Goal: Transaction & Acquisition: Book appointment/travel/reservation

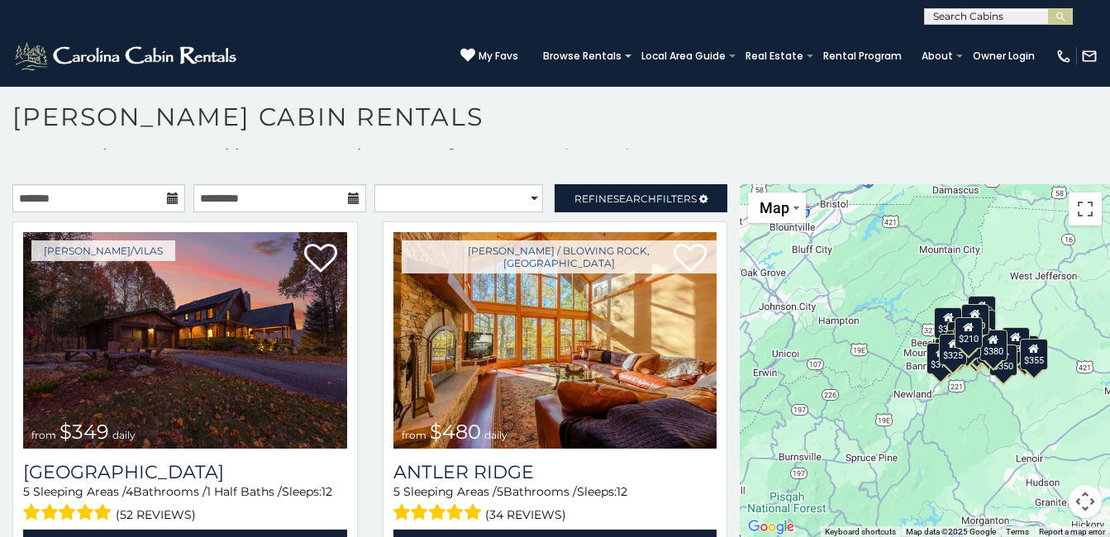
scroll to position [15, 0]
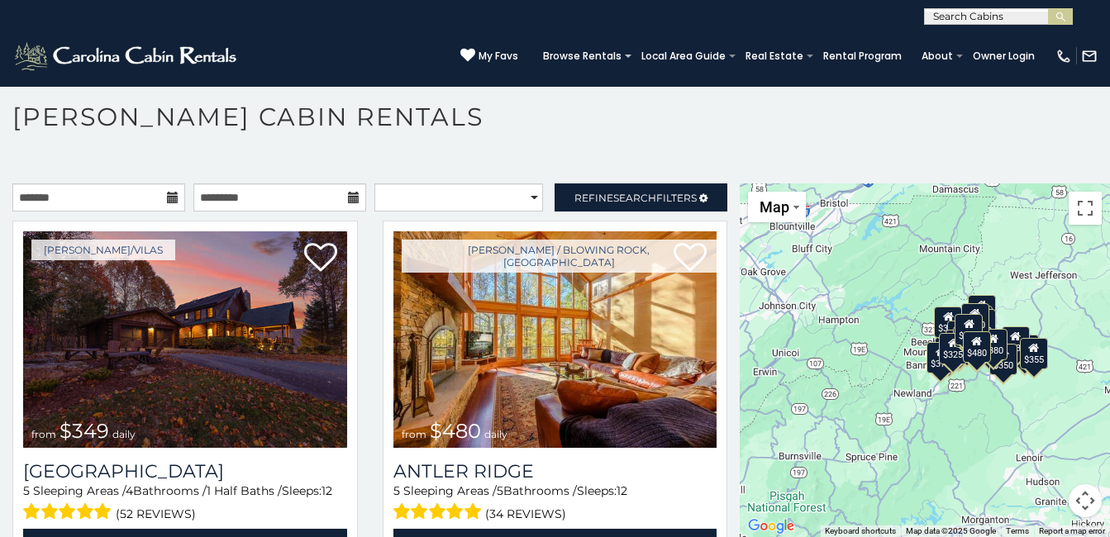
click at [171, 199] on icon at bounding box center [173, 198] width 12 height 12
click at [167, 196] on icon at bounding box center [173, 198] width 12 height 12
click at [41, 199] on input "text" at bounding box center [98, 197] width 173 height 28
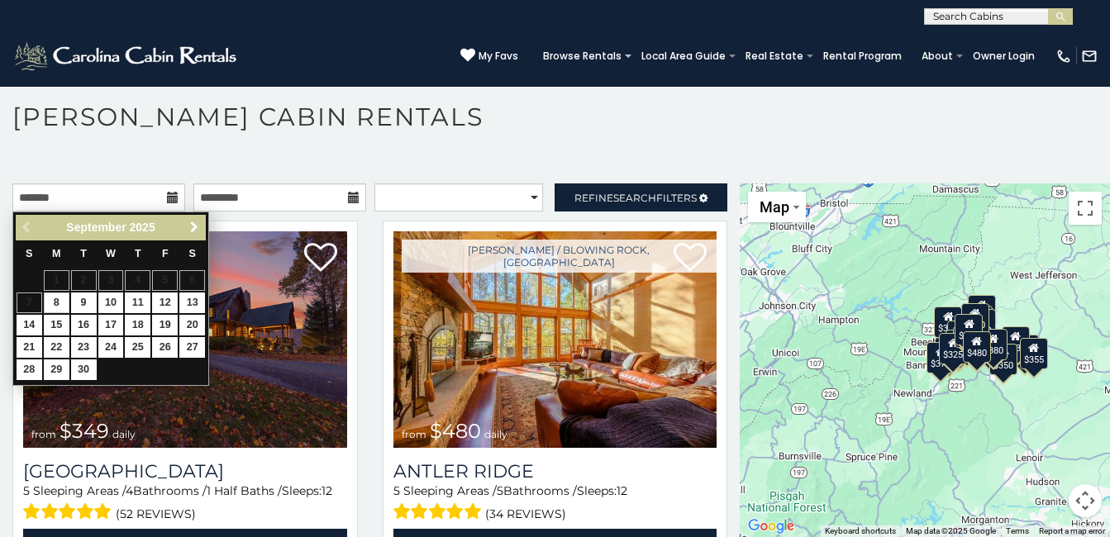
click at [194, 227] on span "Next" at bounding box center [194, 227] width 13 height 13
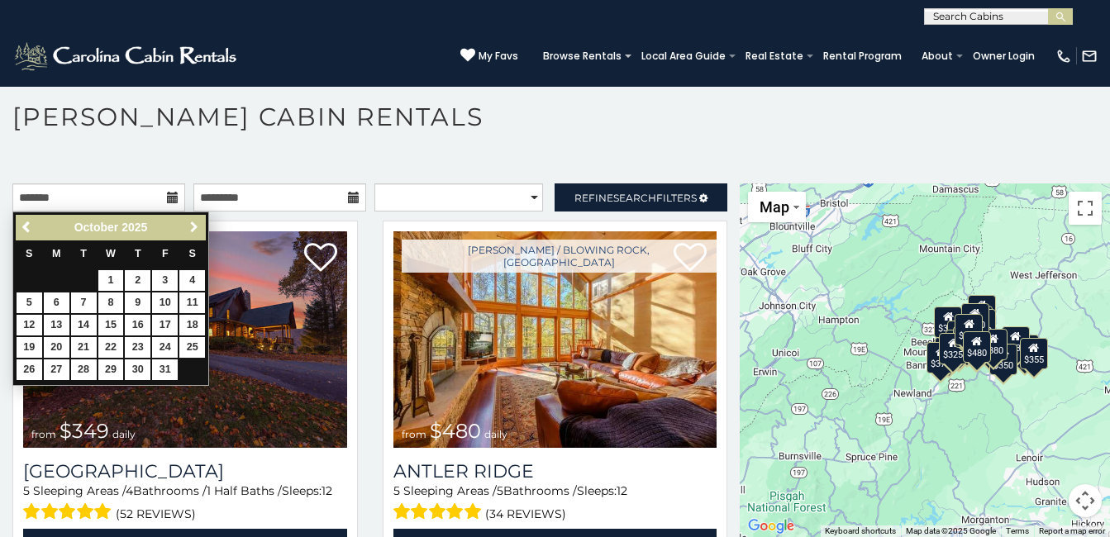
click at [194, 227] on span "Next" at bounding box center [194, 227] width 13 height 13
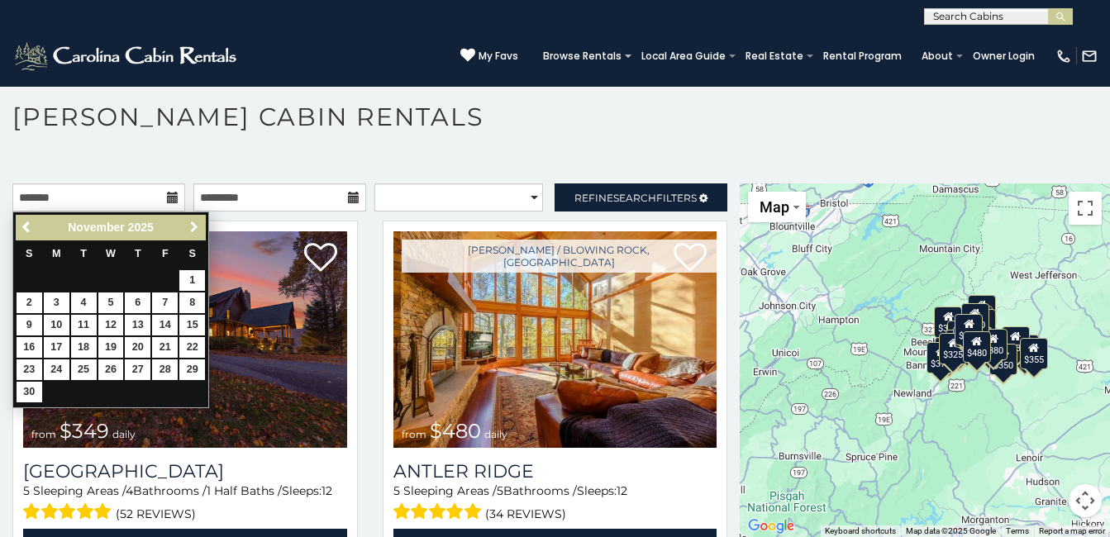
click at [194, 227] on span "Next" at bounding box center [194, 227] width 13 height 13
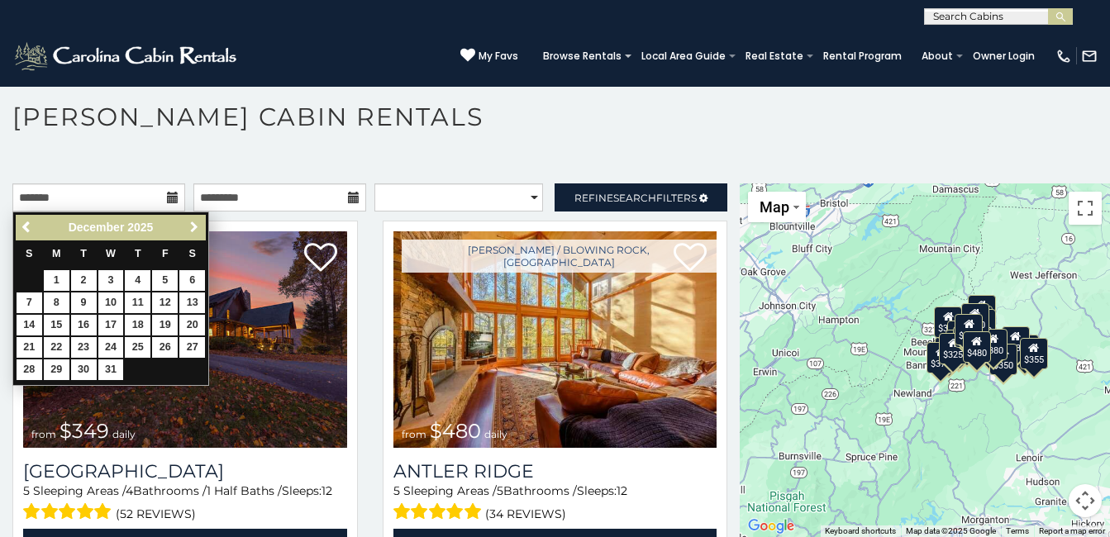
click at [194, 227] on span "Next" at bounding box center [194, 227] width 13 height 13
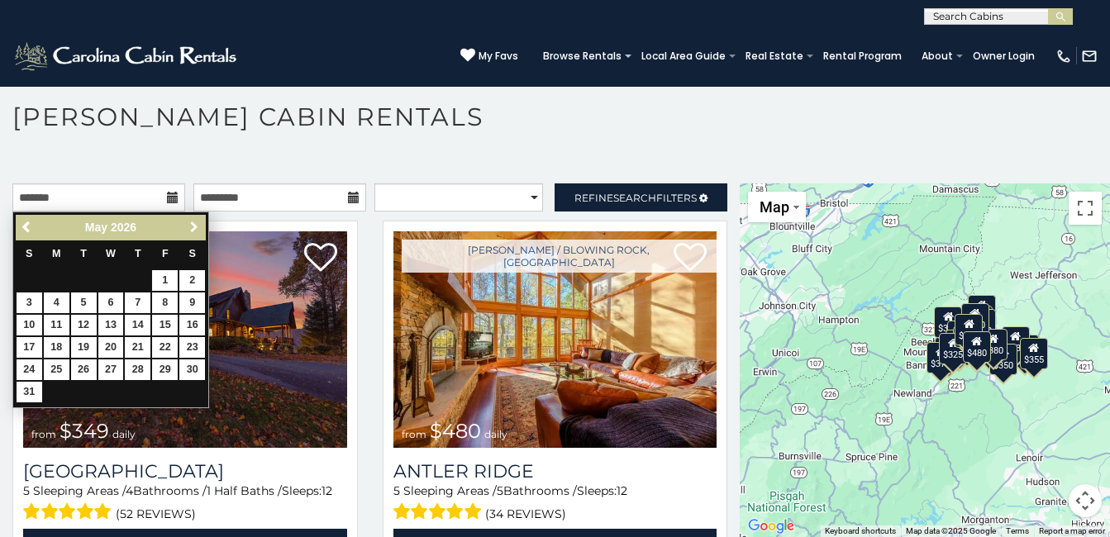
click at [194, 227] on span "Next" at bounding box center [194, 227] width 13 height 13
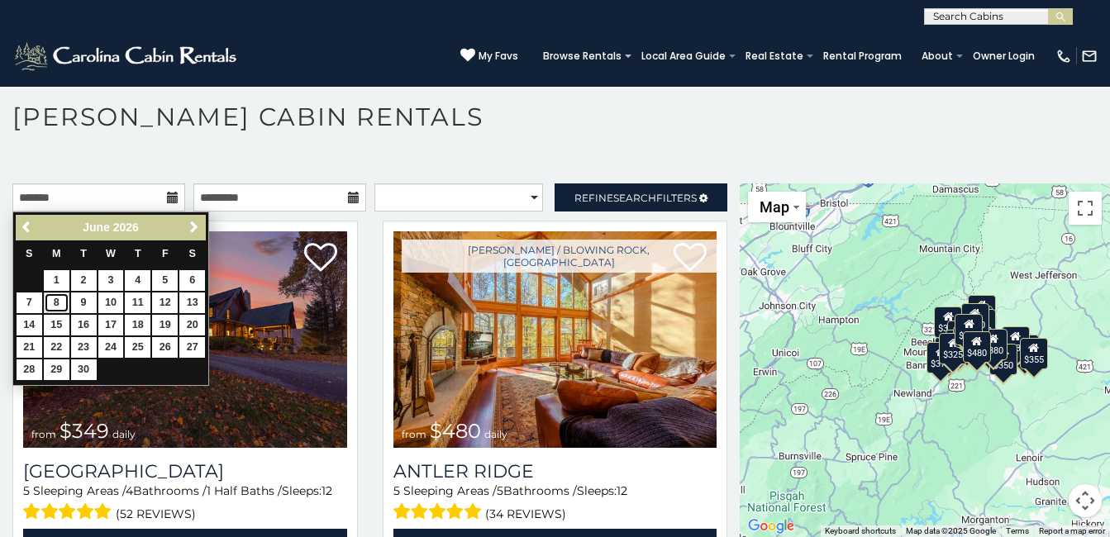
click at [56, 303] on link "8" at bounding box center [57, 303] width 26 height 21
type input "**********"
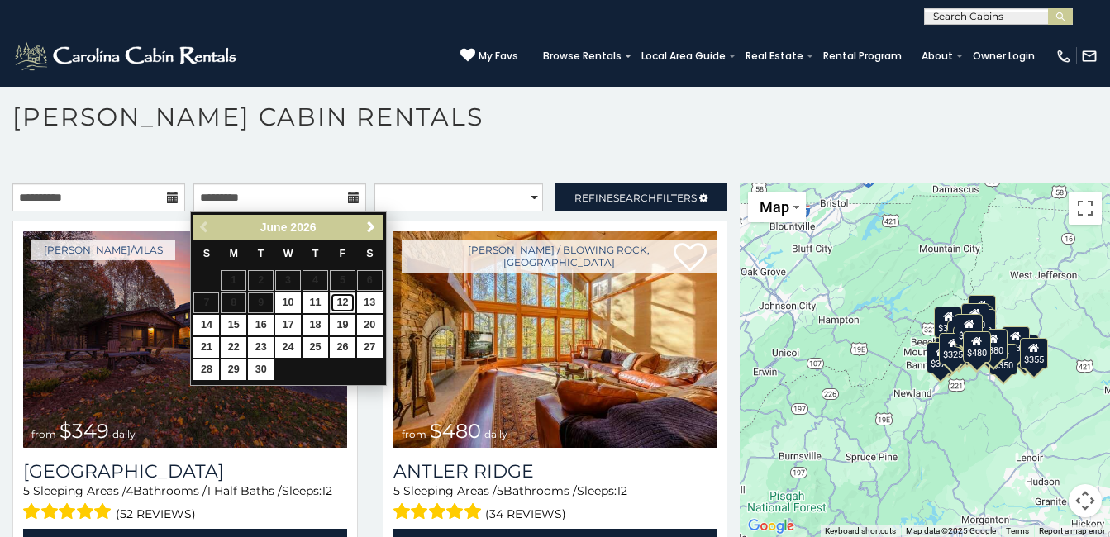
click at [342, 301] on link "12" at bounding box center [343, 303] width 26 height 21
type input "**********"
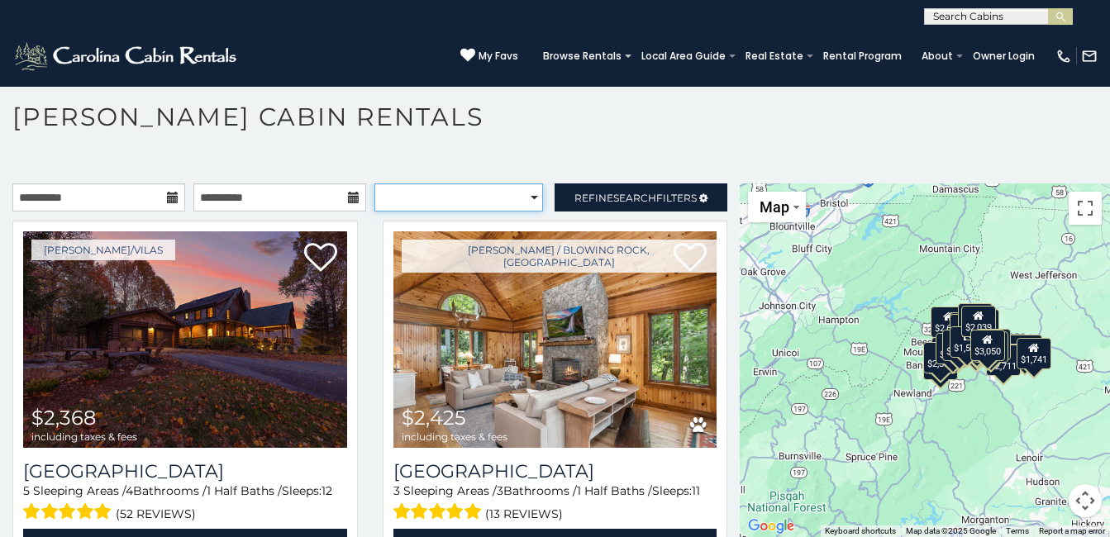
click at [524, 197] on select "**********" at bounding box center [458, 197] width 169 height 28
select select "**********"
click at [374, 183] on select "**********" at bounding box center [458, 197] width 169 height 28
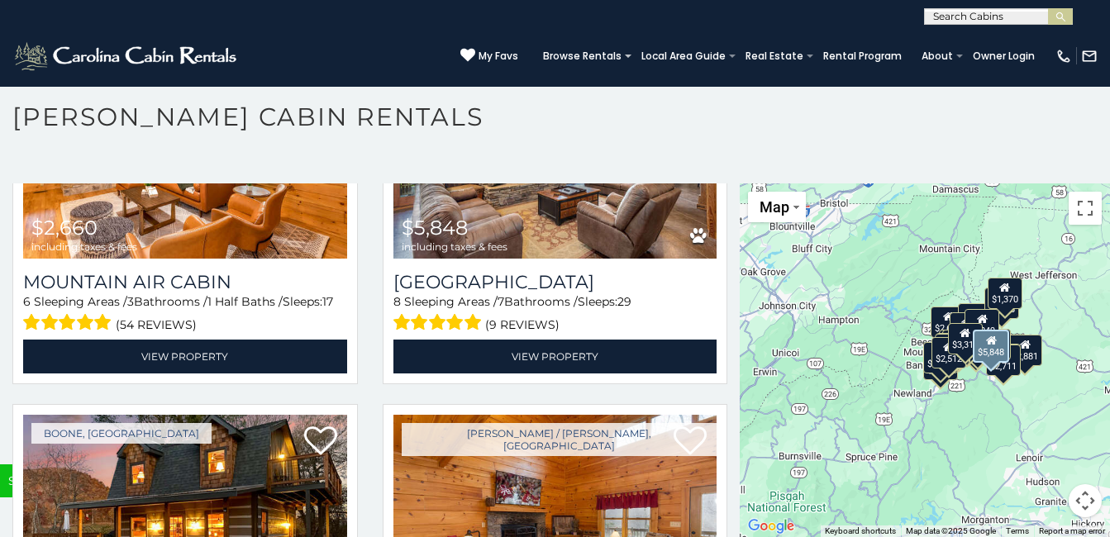
scroll to position [5124, 0]
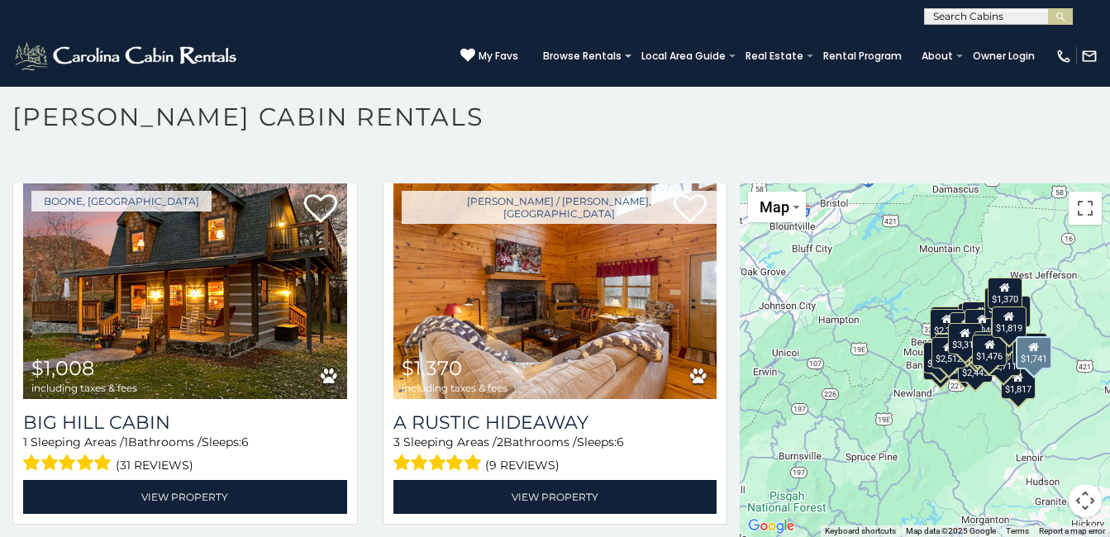
scroll to position [5212, 0]
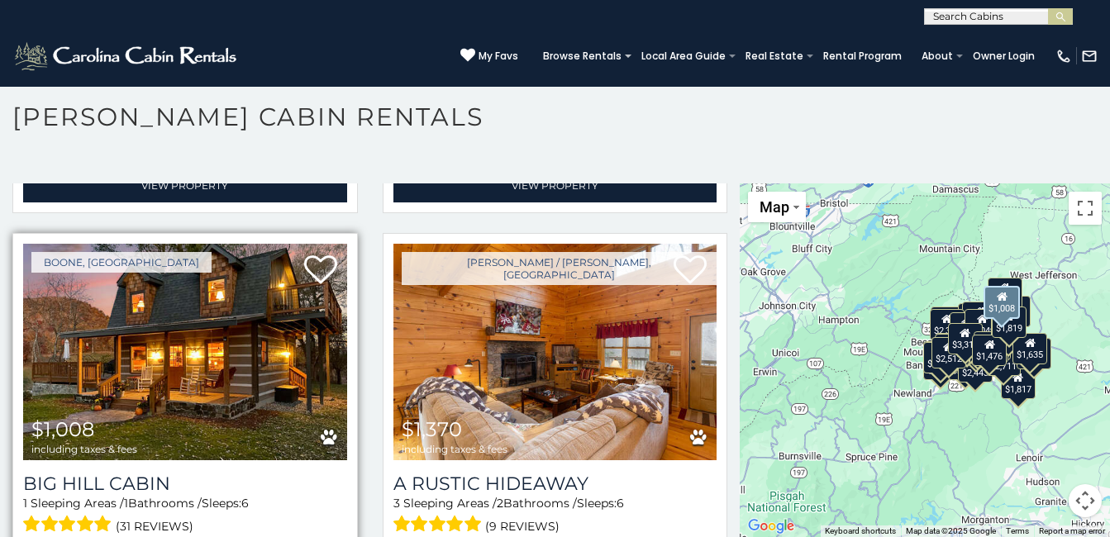
click at [215, 312] on img at bounding box center [185, 352] width 324 height 217
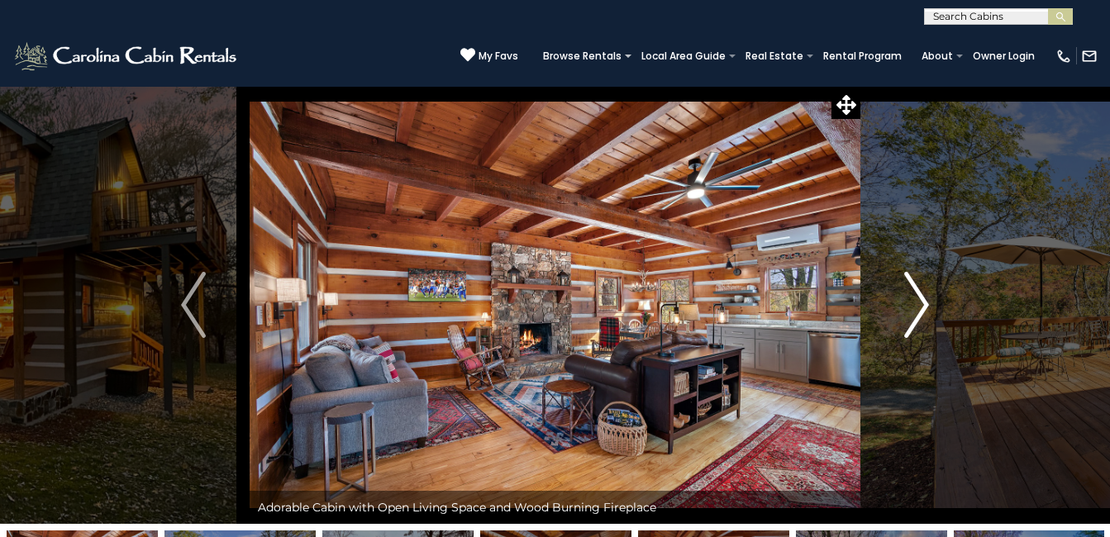
click at [925, 301] on img "Next" at bounding box center [916, 305] width 25 height 66
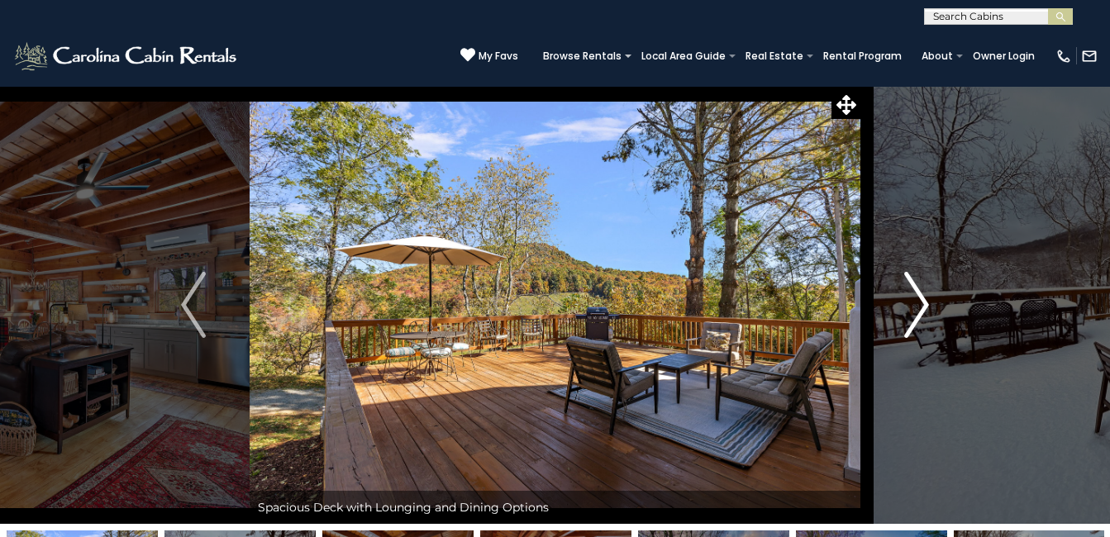
click at [924, 302] on img "Next" at bounding box center [916, 305] width 25 height 66
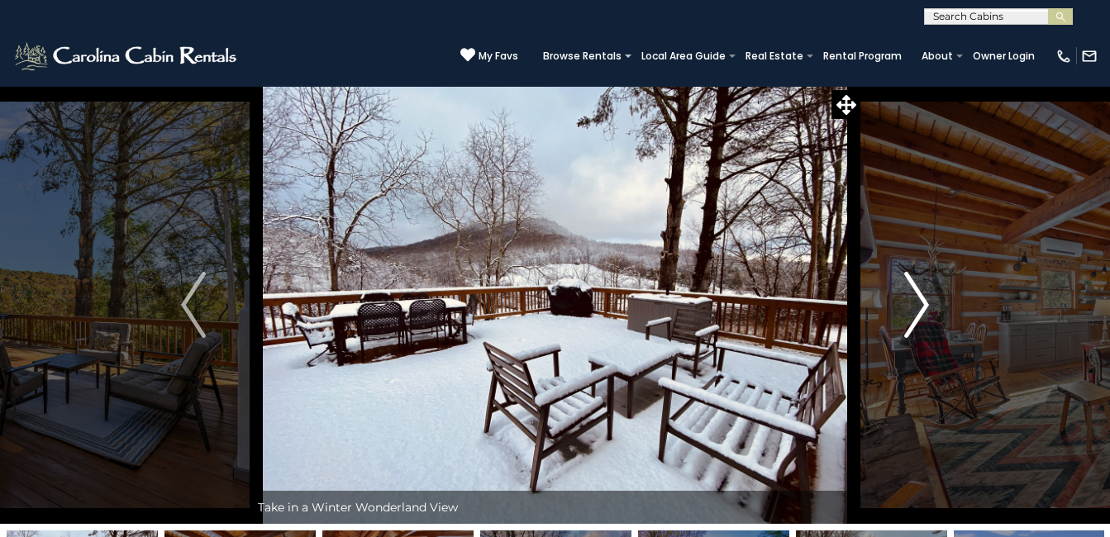
click at [924, 302] on img "Next" at bounding box center [916, 305] width 25 height 66
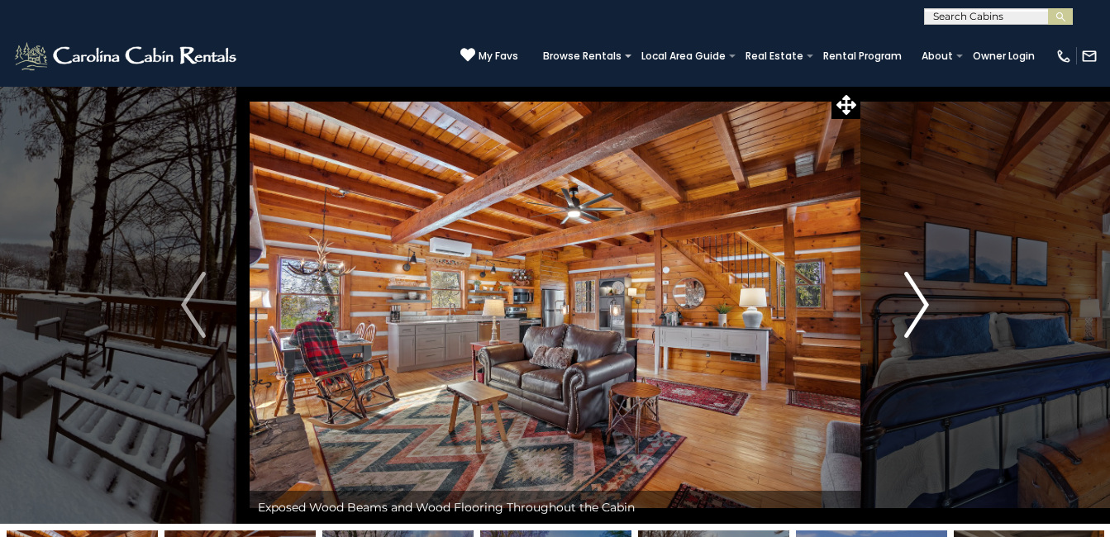
click at [924, 302] on img "Next" at bounding box center [916, 305] width 25 height 66
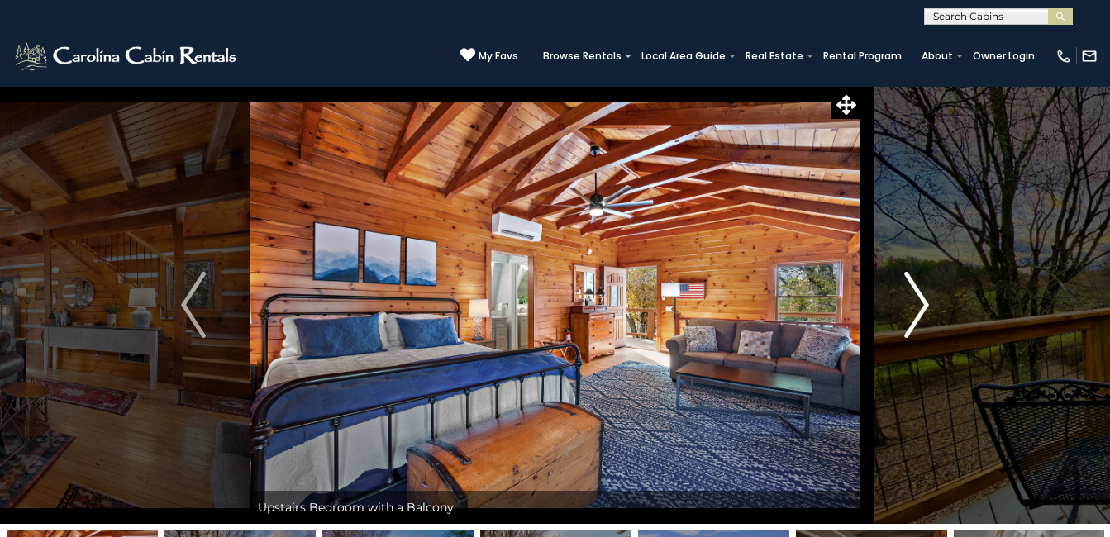
click at [924, 302] on img "Next" at bounding box center [916, 305] width 25 height 66
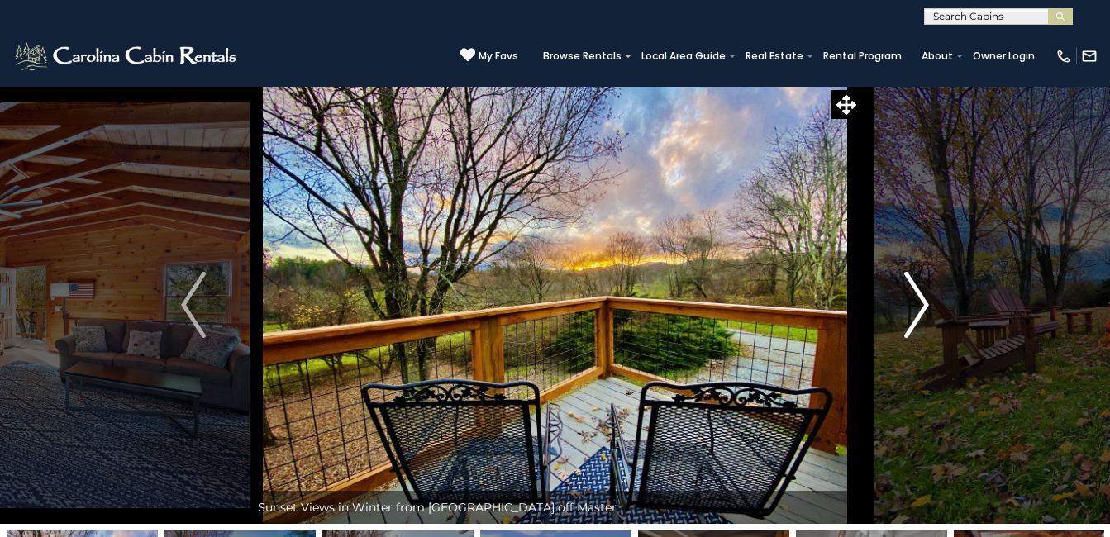
click at [924, 302] on img "Next" at bounding box center [916, 305] width 25 height 66
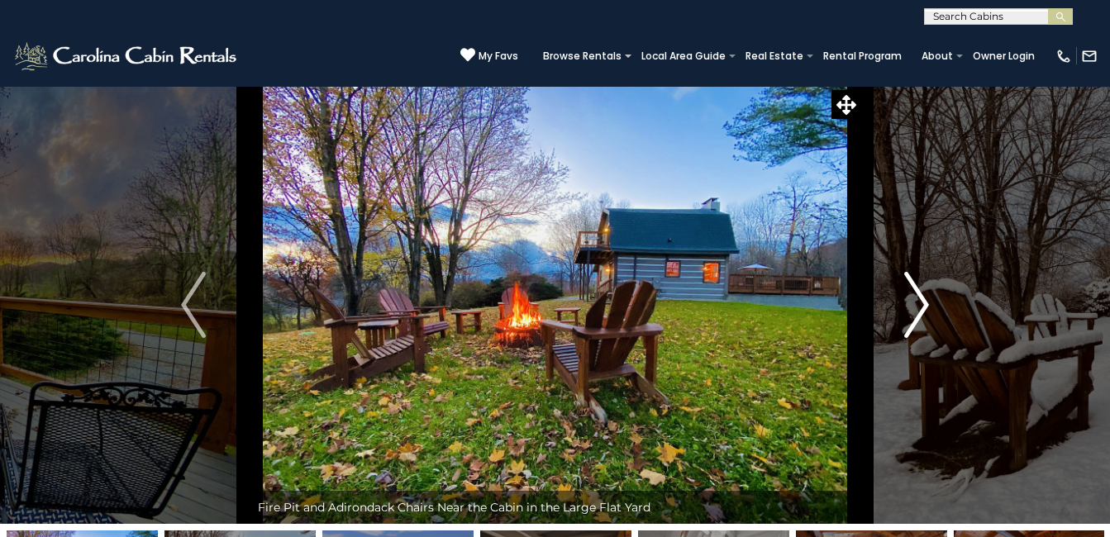
click at [924, 302] on img "Next" at bounding box center [916, 305] width 25 height 66
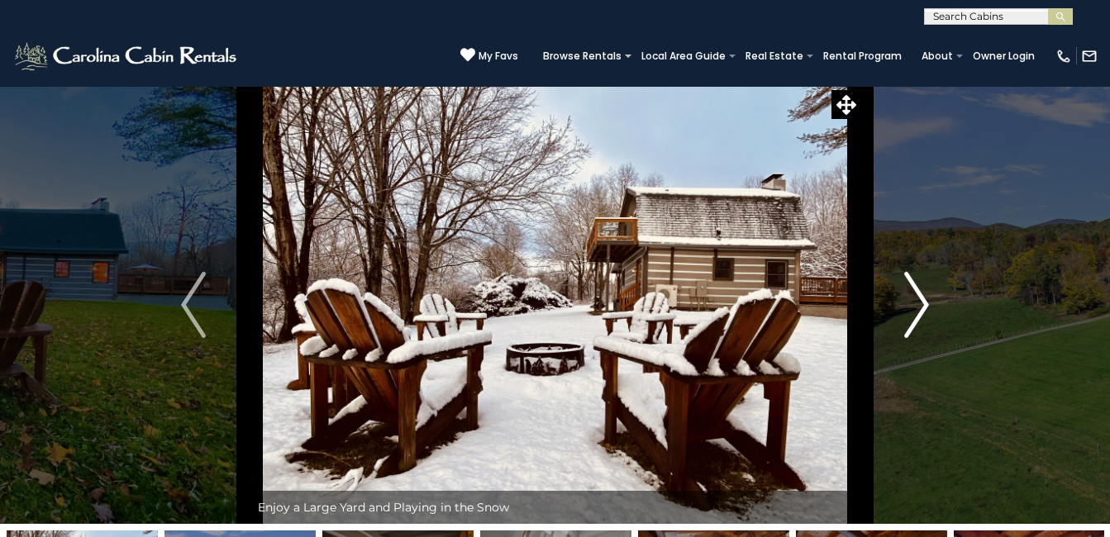
click at [924, 302] on img "Next" at bounding box center [916, 305] width 25 height 66
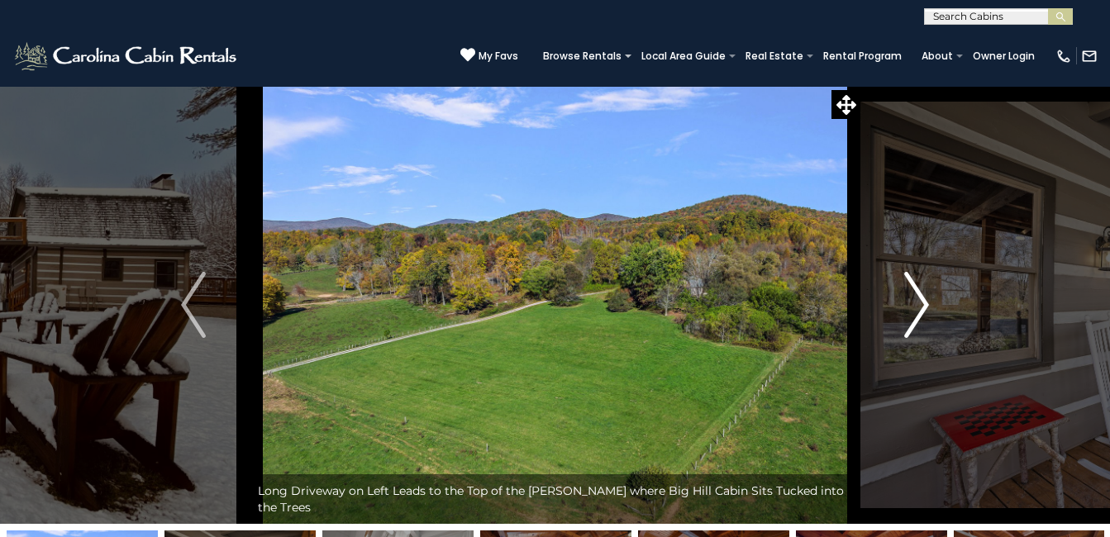
click at [924, 302] on img "Next" at bounding box center [916, 305] width 25 height 66
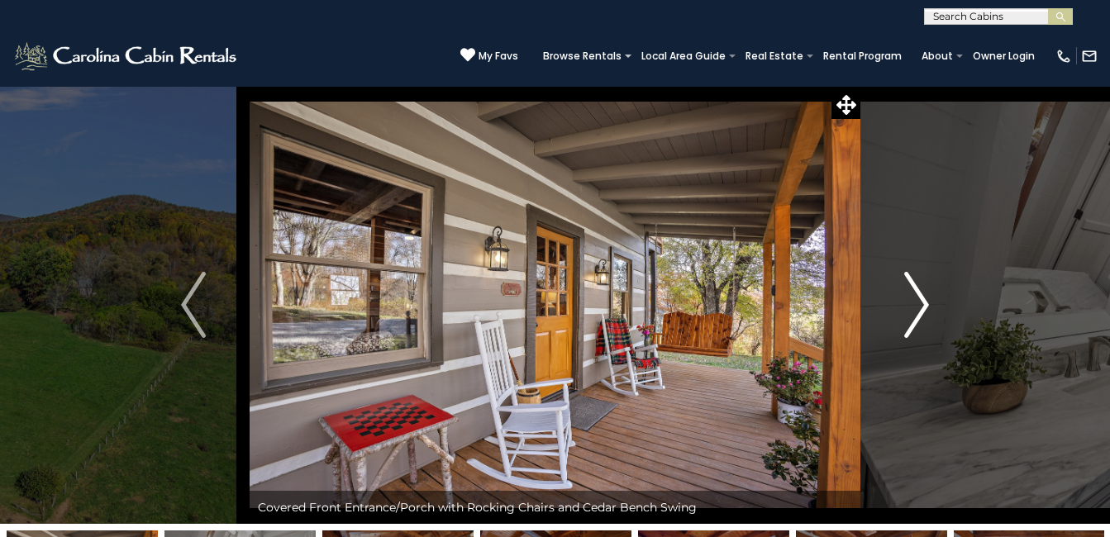
click at [924, 302] on img "Next" at bounding box center [916, 305] width 25 height 66
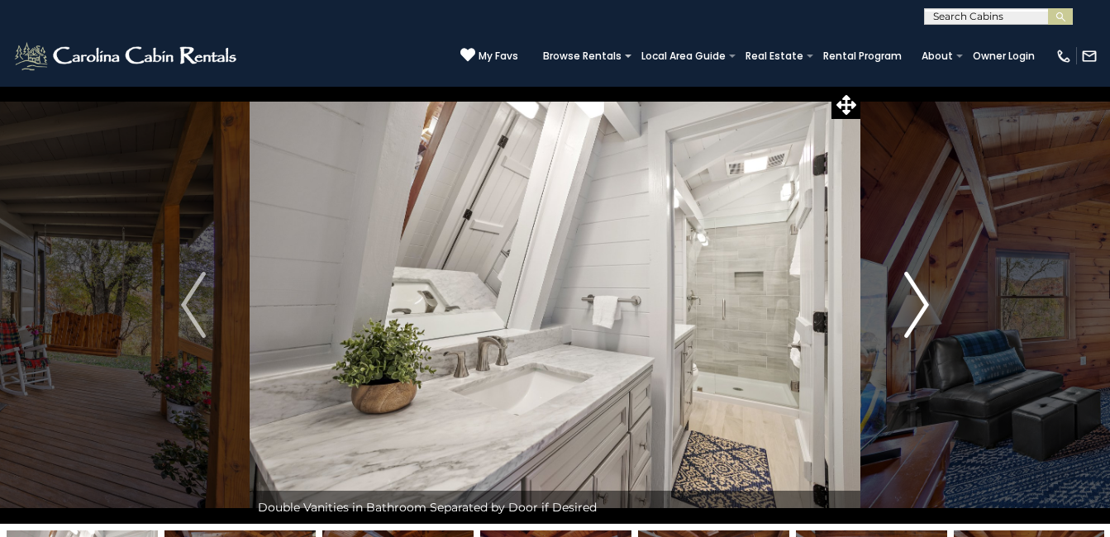
click at [924, 302] on img "Next" at bounding box center [916, 305] width 25 height 66
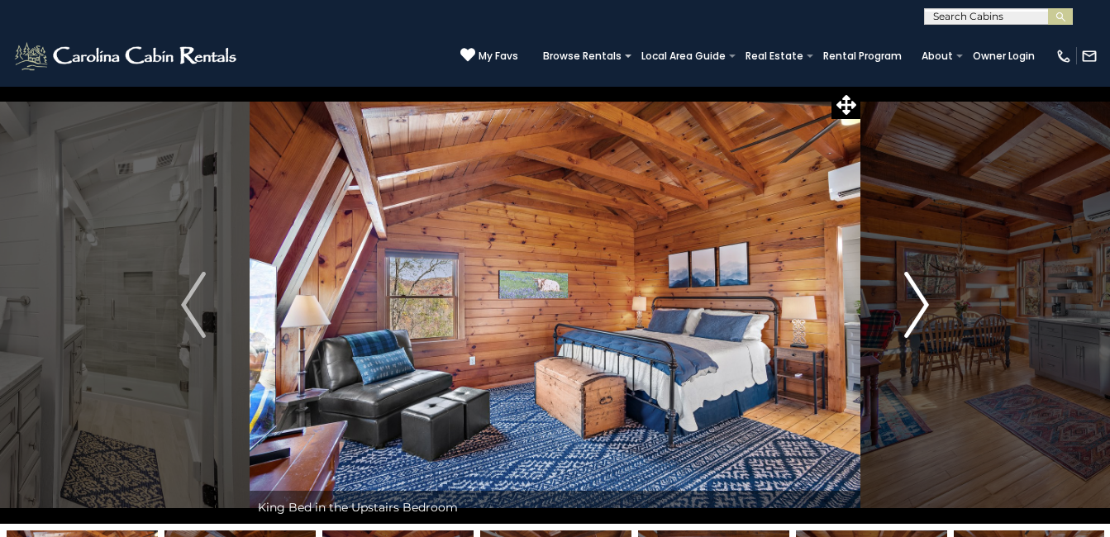
click at [924, 302] on img "Next" at bounding box center [916, 305] width 25 height 66
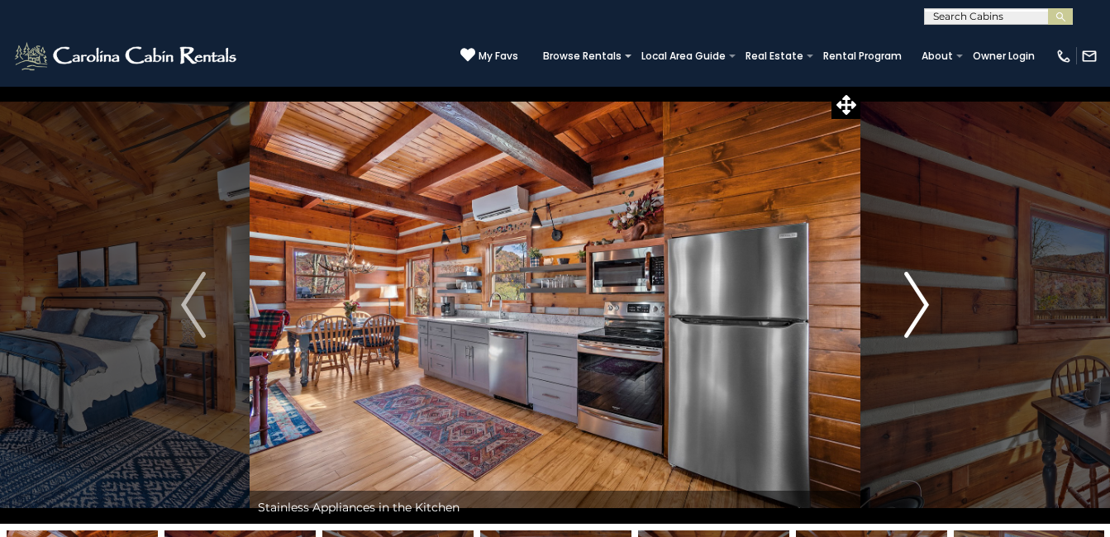
click at [924, 302] on img "Next" at bounding box center [916, 305] width 25 height 66
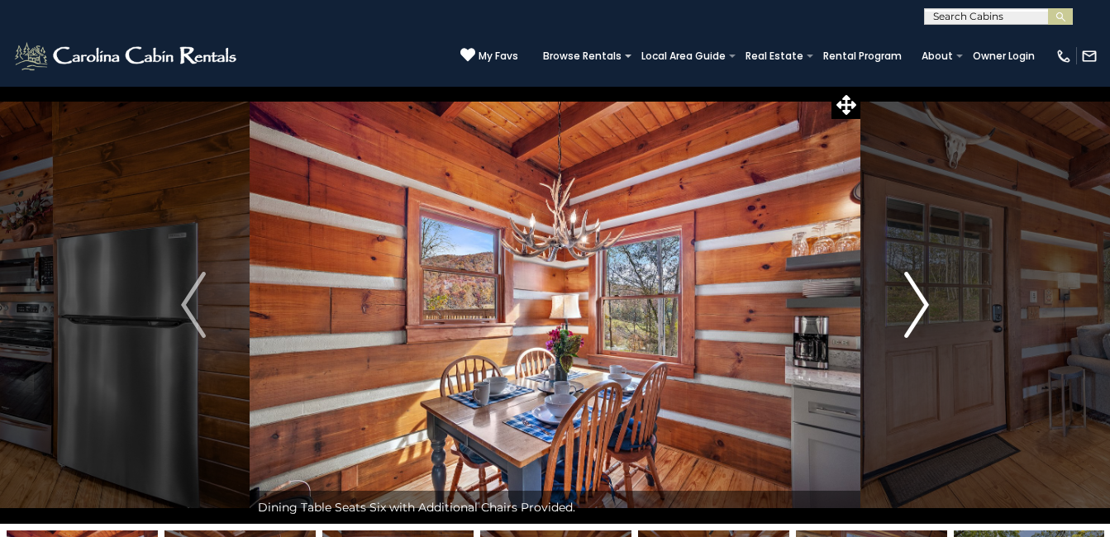
click at [924, 302] on img "Next" at bounding box center [916, 305] width 25 height 66
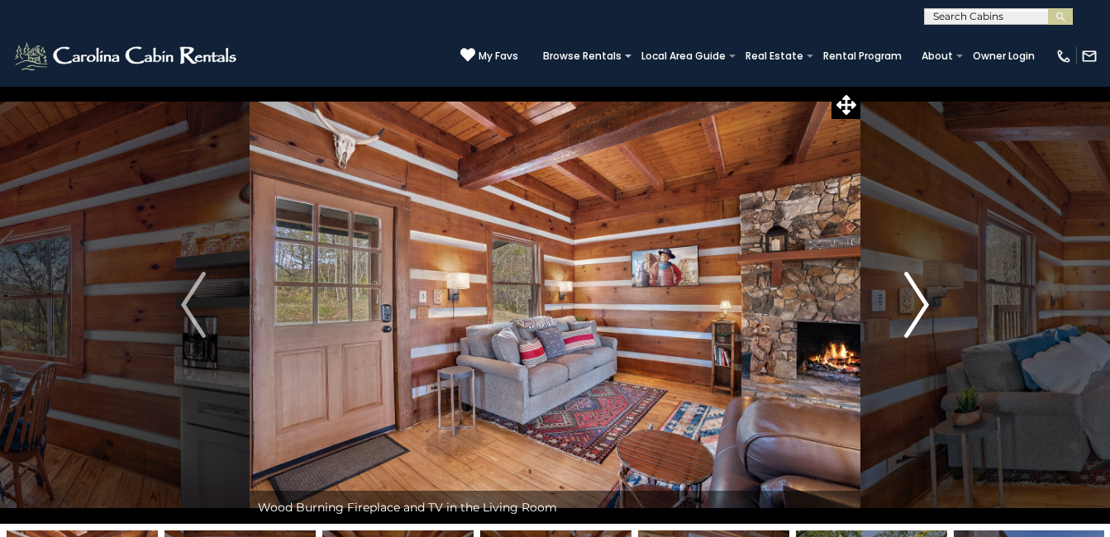
click at [924, 302] on img "Next" at bounding box center [916, 305] width 25 height 66
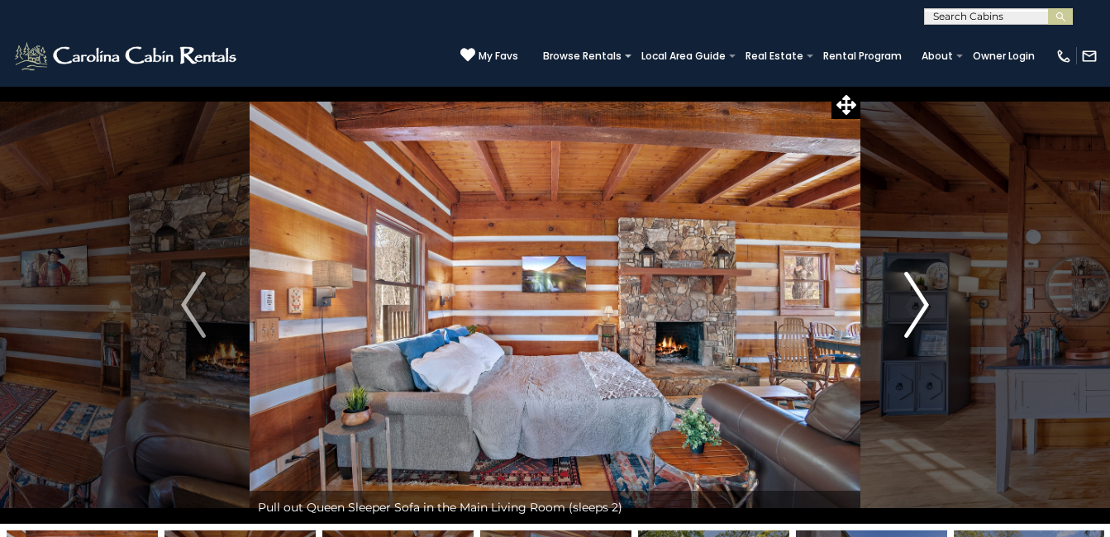
click at [924, 302] on img "Next" at bounding box center [916, 305] width 25 height 66
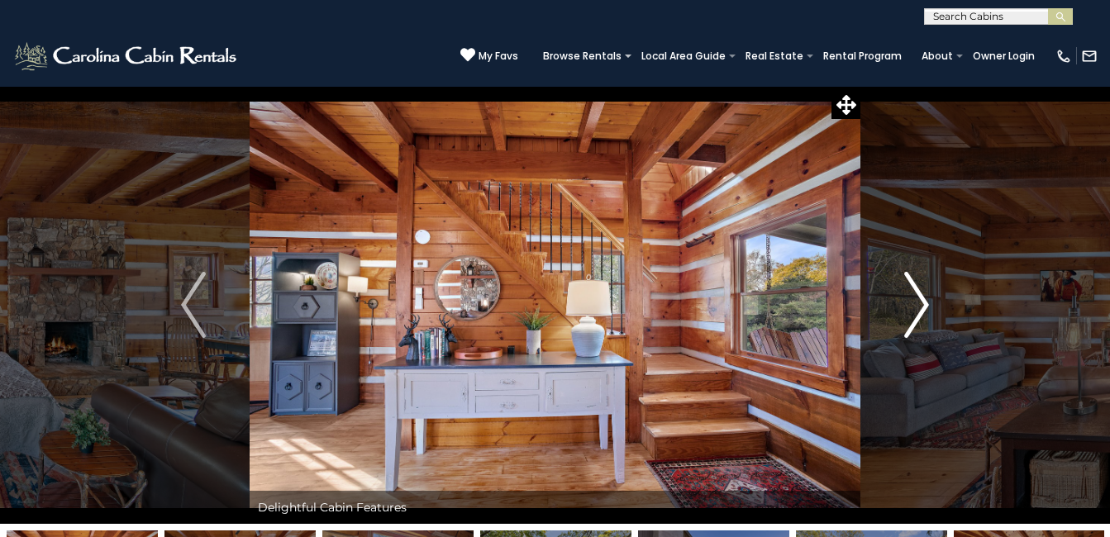
click at [924, 302] on img "Next" at bounding box center [916, 305] width 25 height 66
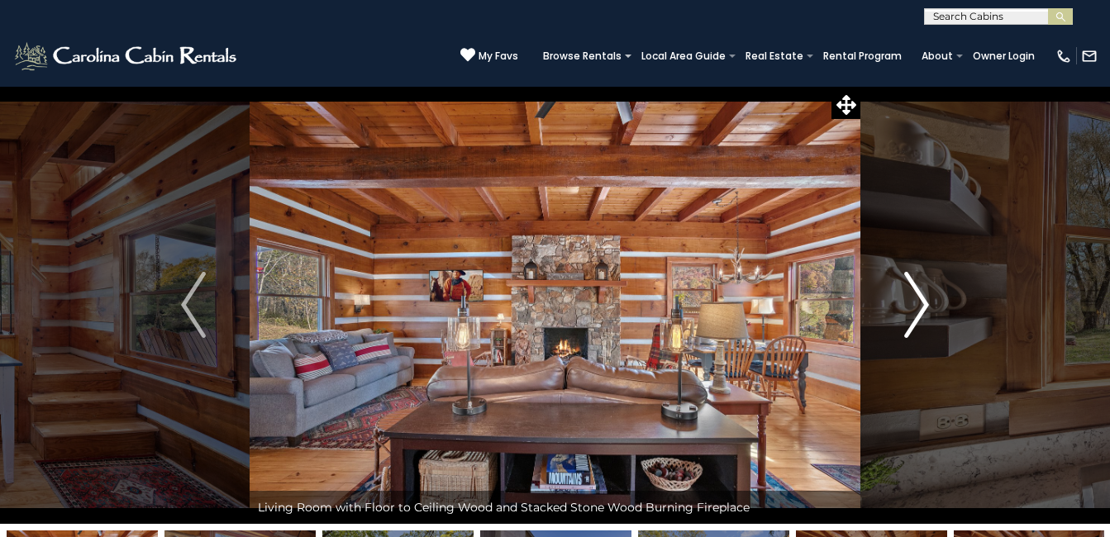
click at [924, 302] on img "Next" at bounding box center [916, 305] width 25 height 66
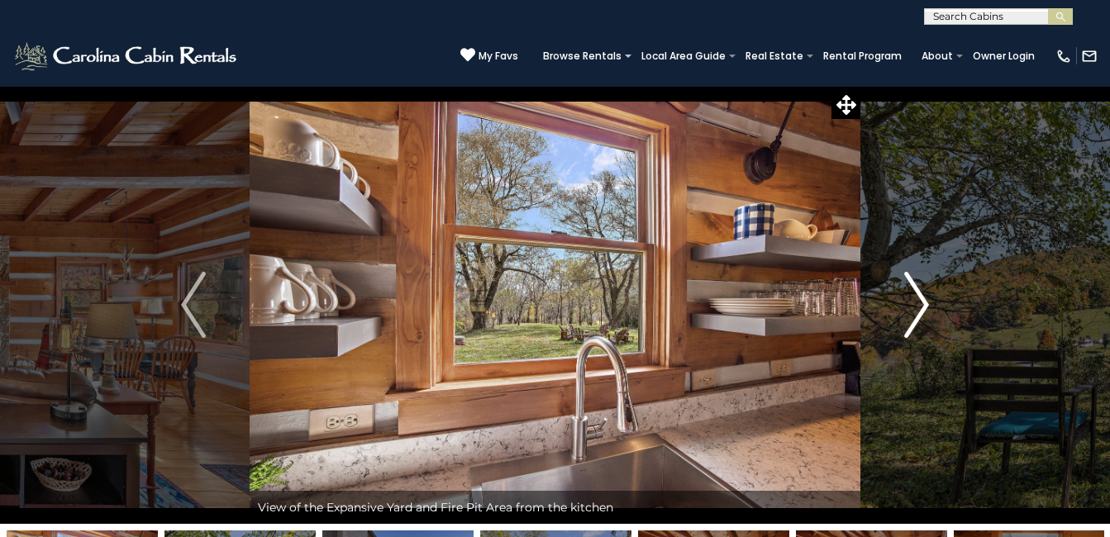
click at [924, 302] on img "Next" at bounding box center [916, 305] width 25 height 66
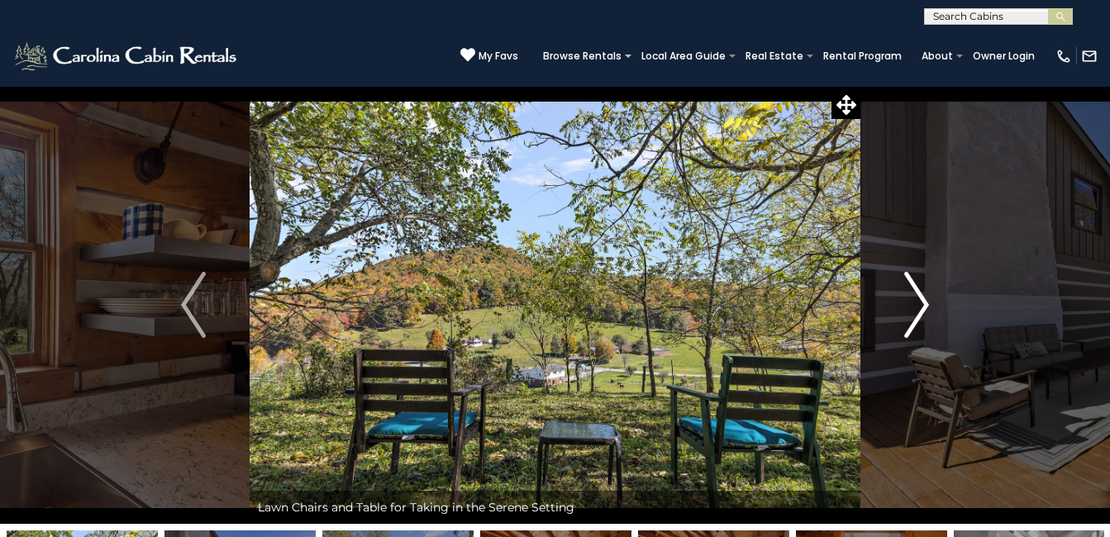
click at [924, 302] on img "Next" at bounding box center [916, 305] width 25 height 66
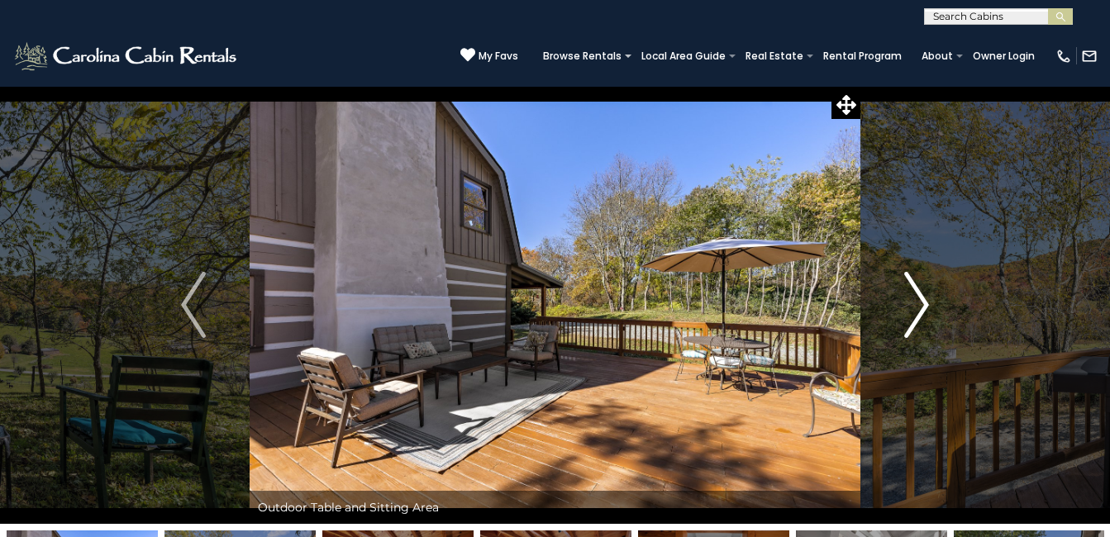
click at [924, 302] on img "Next" at bounding box center [916, 305] width 25 height 66
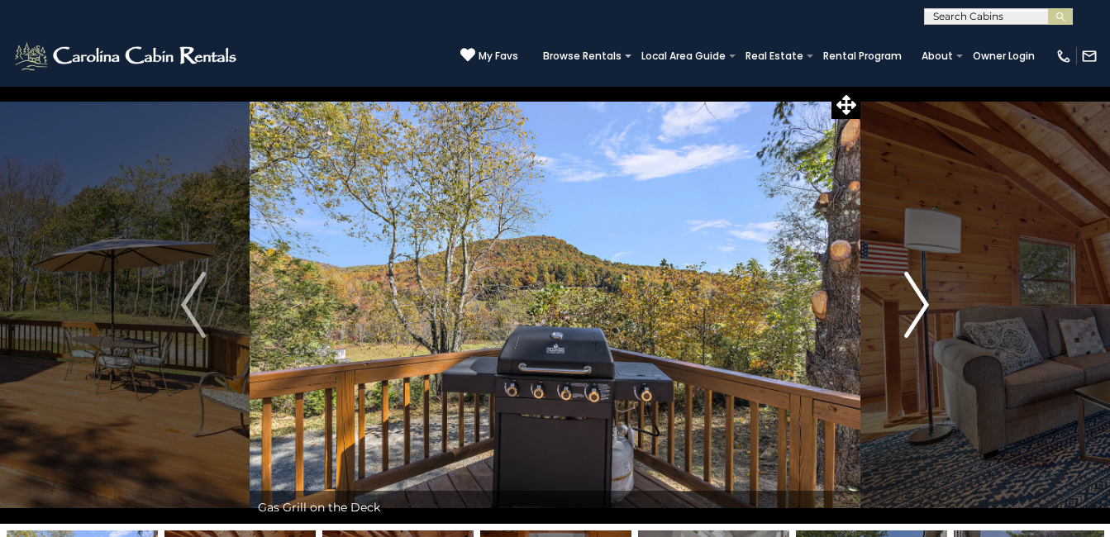
click at [924, 302] on img "Next" at bounding box center [916, 305] width 25 height 66
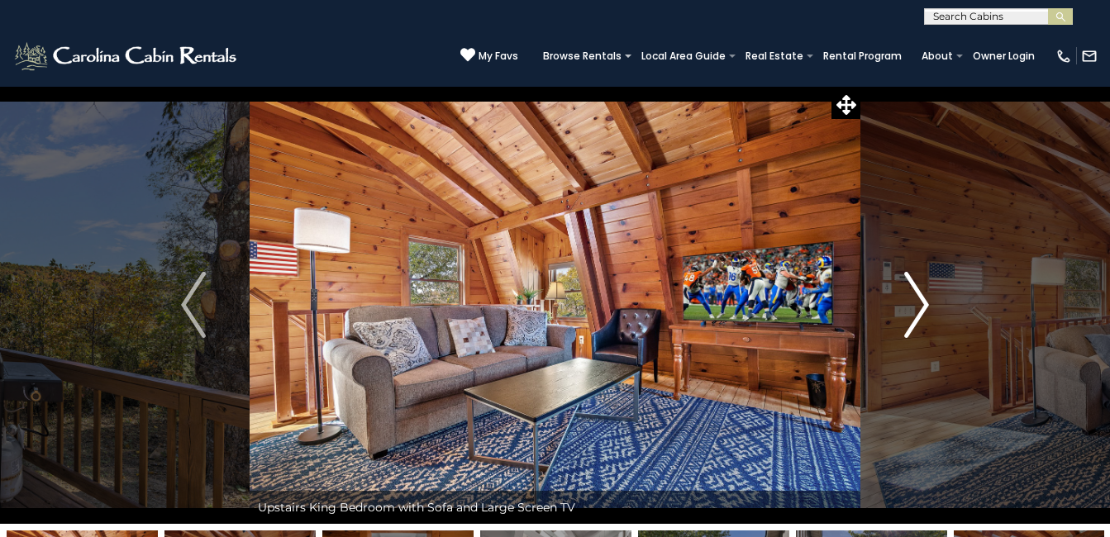
click at [924, 302] on img "Next" at bounding box center [916, 305] width 25 height 66
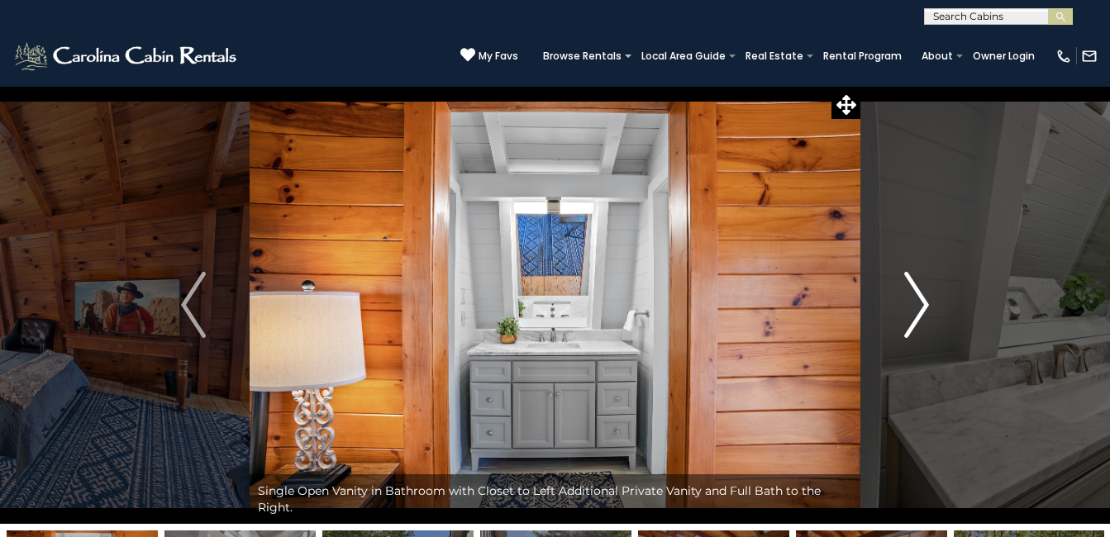
click at [924, 302] on img "Next" at bounding box center [916, 305] width 25 height 66
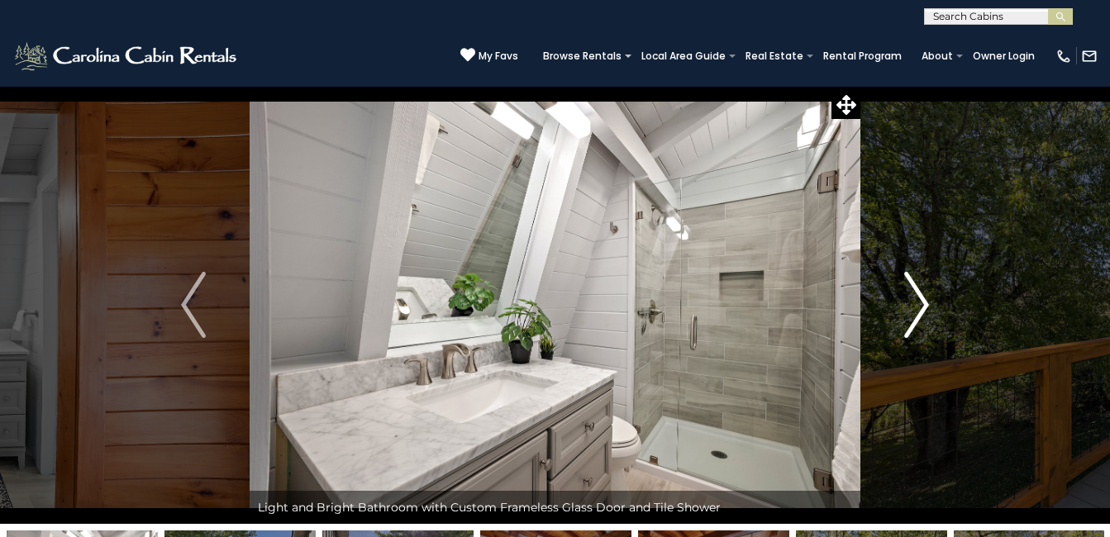
click at [924, 302] on img "Next" at bounding box center [916, 305] width 25 height 66
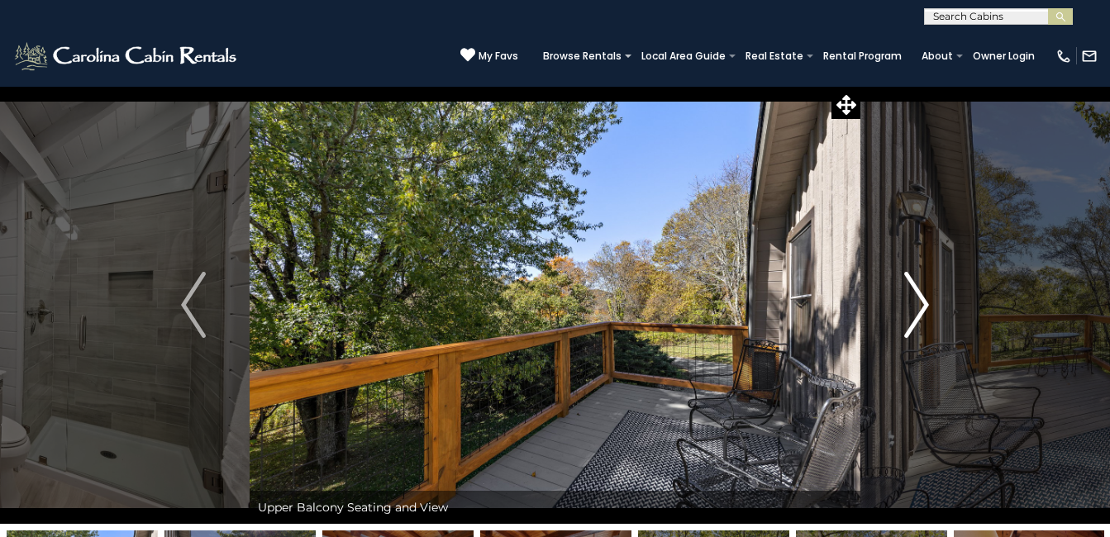
click at [924, 302] on img "Next" at bounding box center [916, 305] width 25 height 66
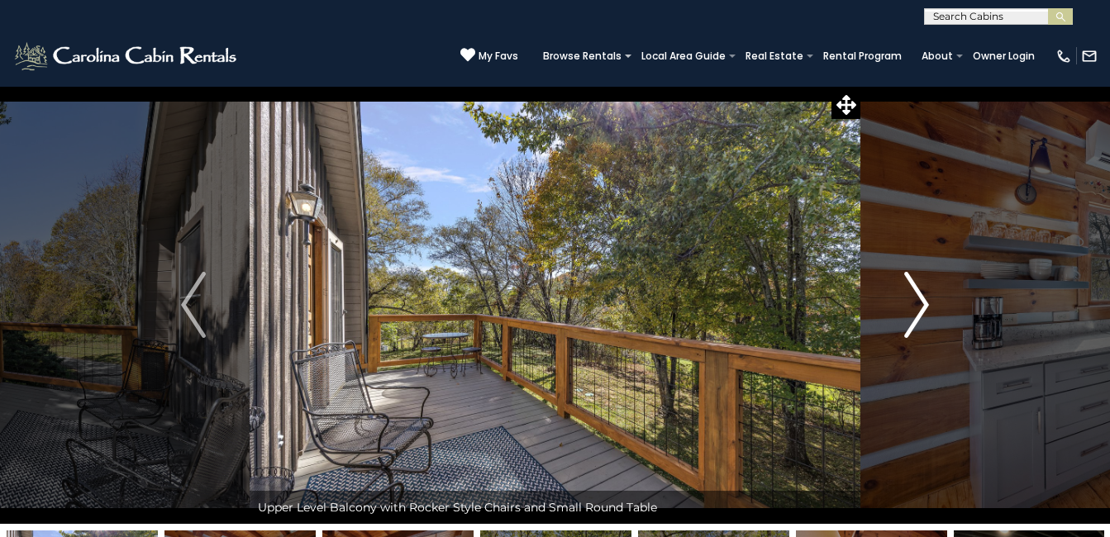
click at [924, 302] on img "Next" at bounding box center [916, 305] width 25 height 66
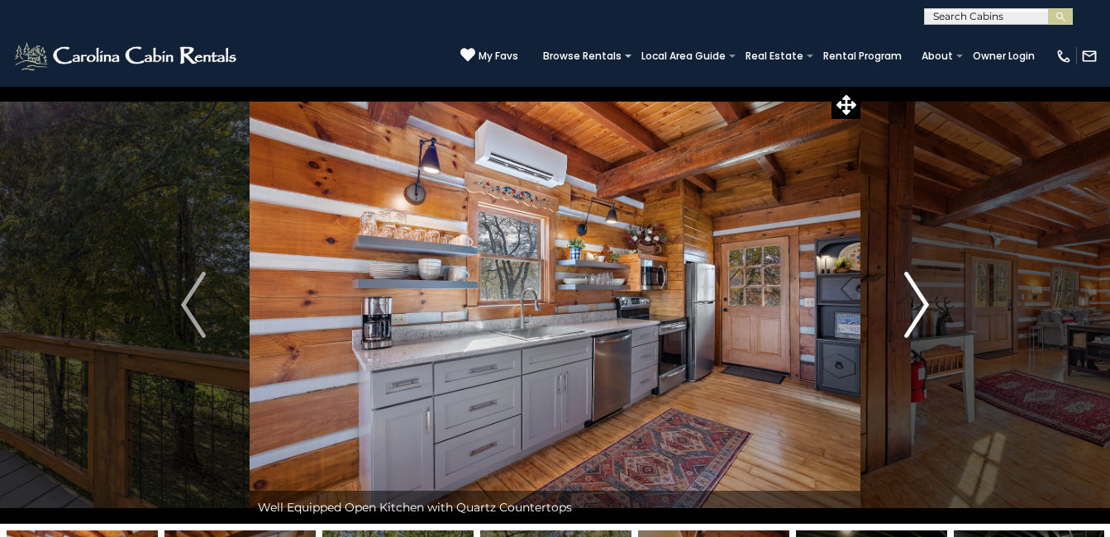
click at [924, 302] on img "Next" at bounding box center [916, 305] width 25 height 66
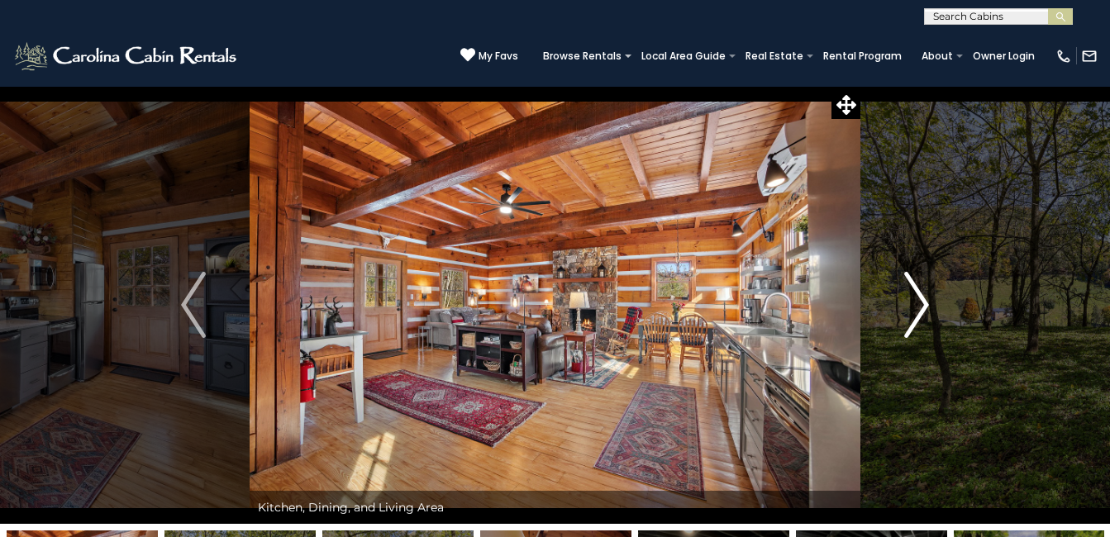
click at [924, 302] on img "Next" at bounding box center [916, 305] width 25 height 66
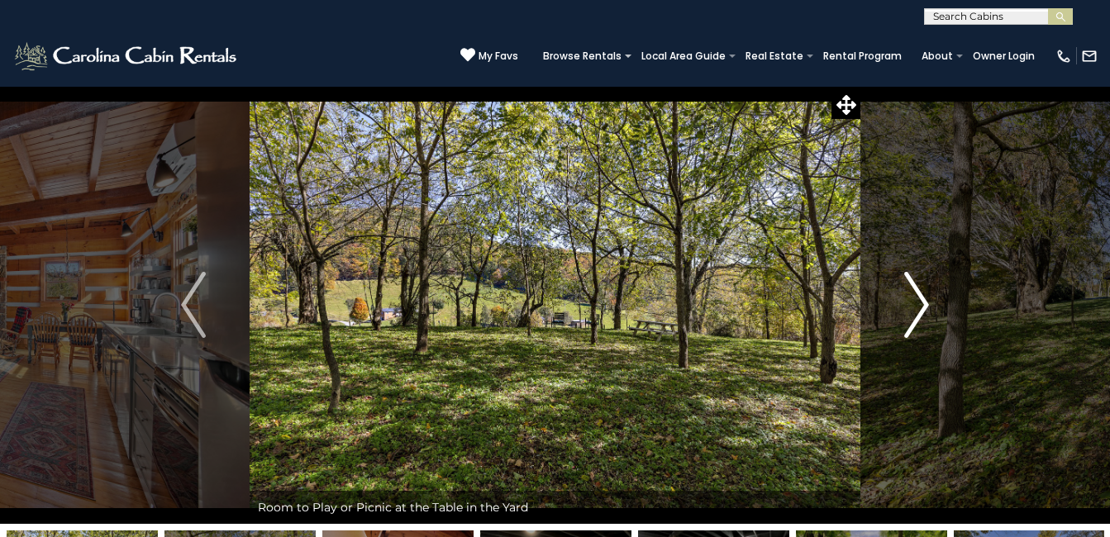
click at [924, 302] on img "Next" at bounding box center [916, 305] width 25 height 66
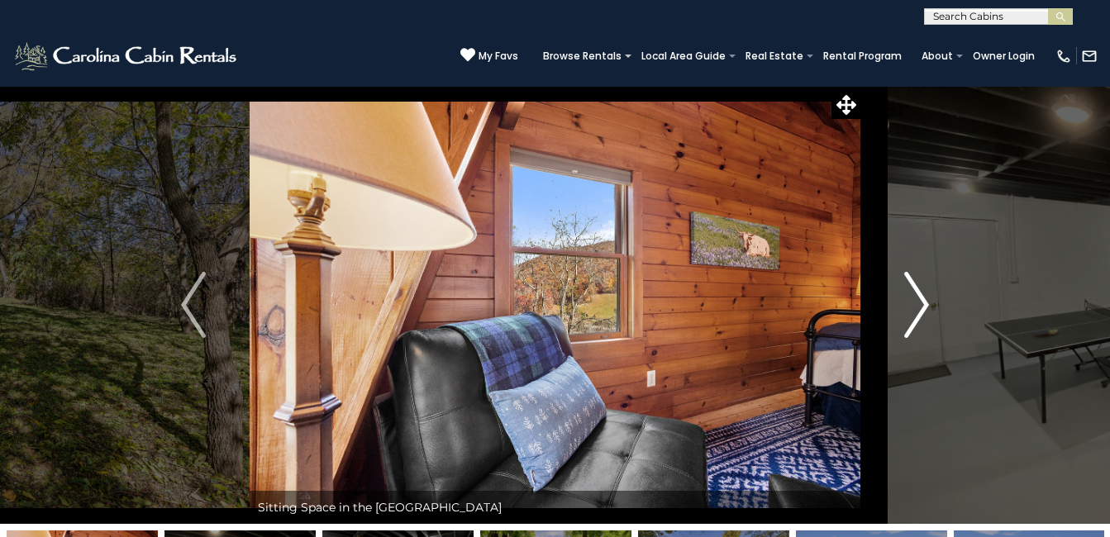
click at [924, 302] on img "Next" at bounding box center [916, 305] width 25 height 66
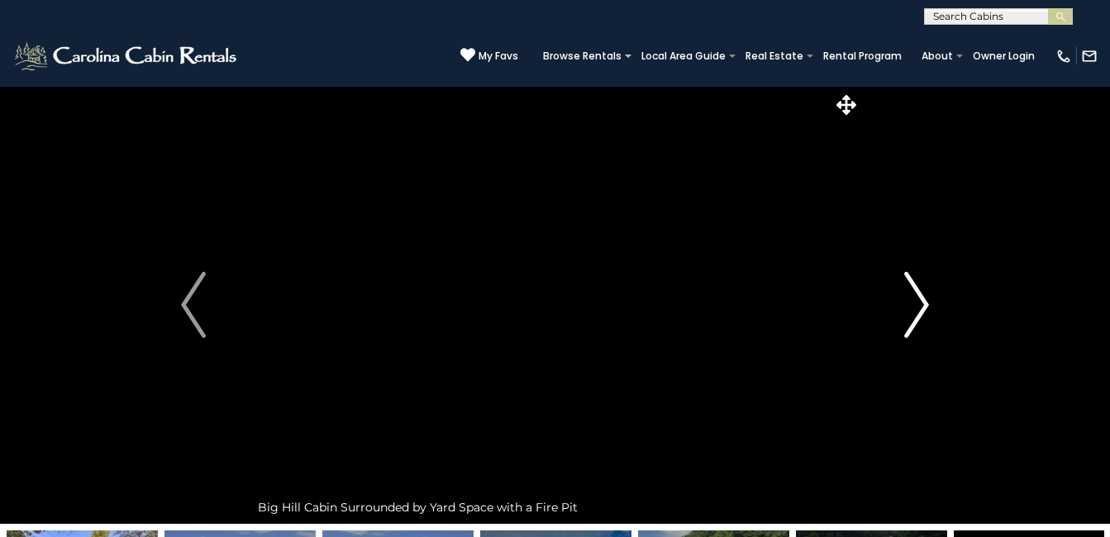
click at [924, 302] on img "Next" at bounding box center [916, 305] width 25 height 66
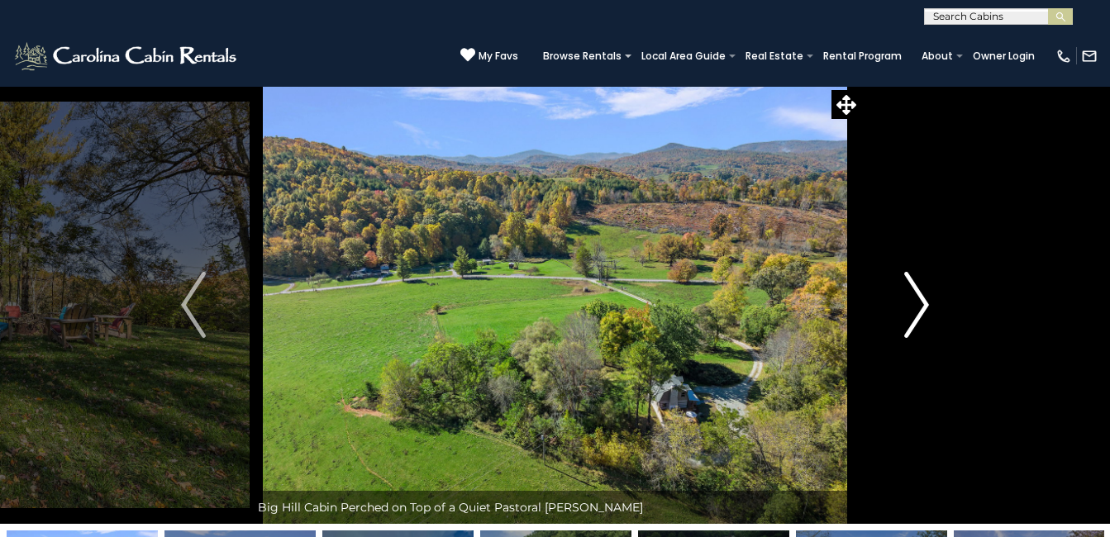
click at [924, 302] on img "Next" at bounding box center [916, 305] width 25 height 66
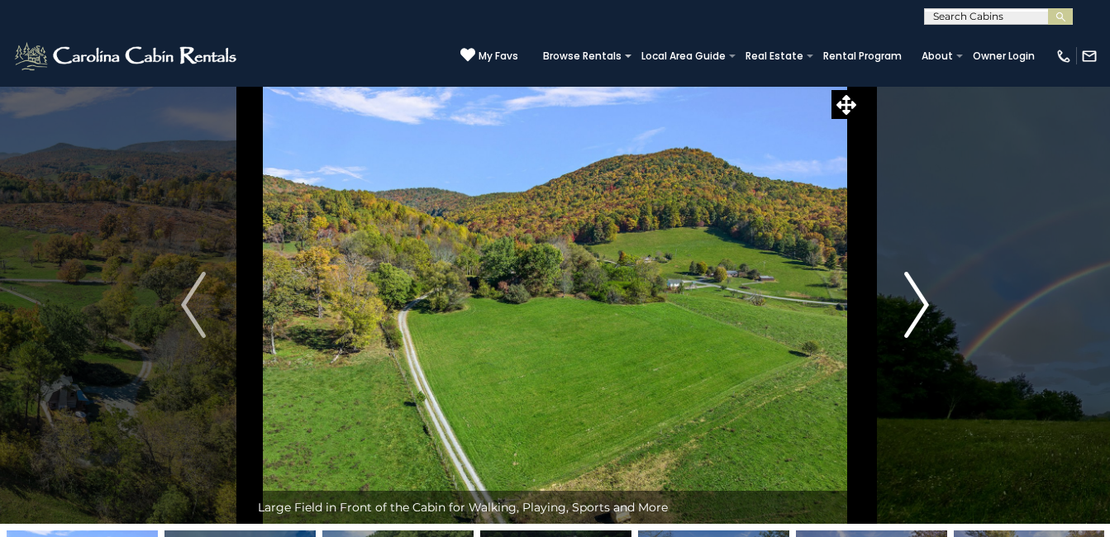
click at [924, 302] on img "Next" at bounding box center [916, 305] width 25 height 66
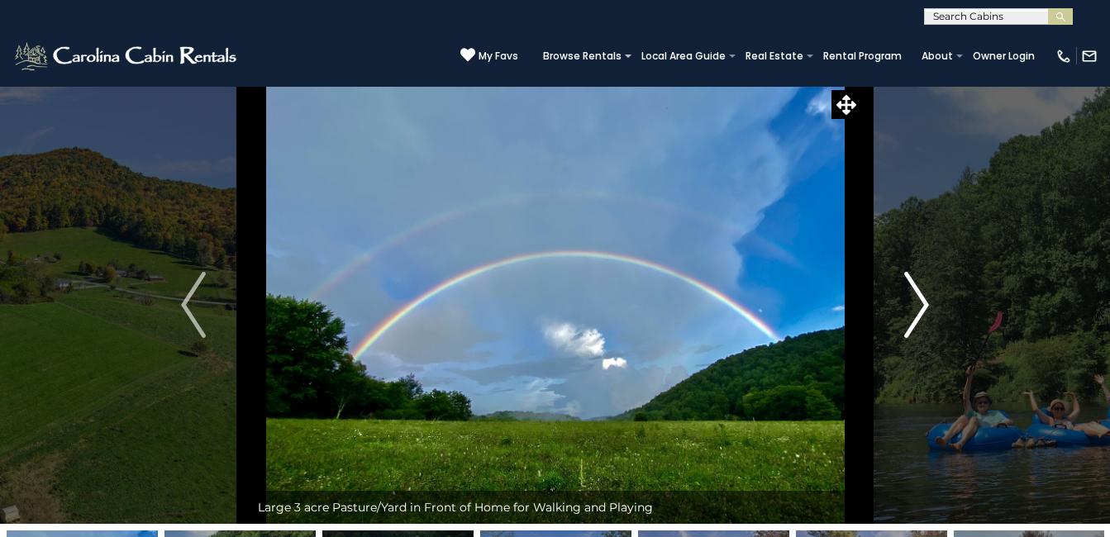
click at [924, 302] on img "Next" at bounding box center [916, 305] width 25 height 66
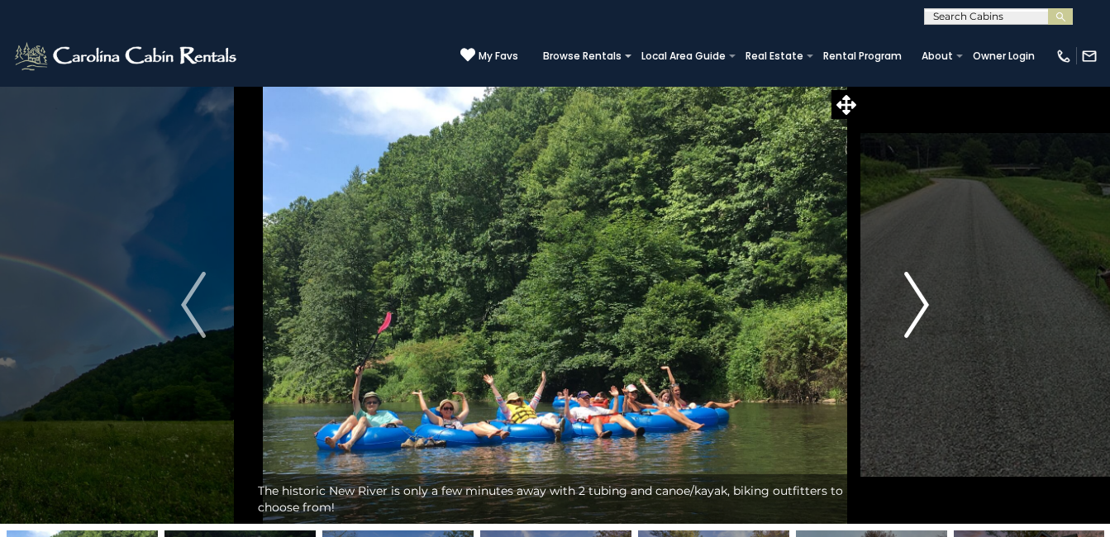
click at [924, 302] on img "Next" at bounding box center [916, 305] width 25 height 66
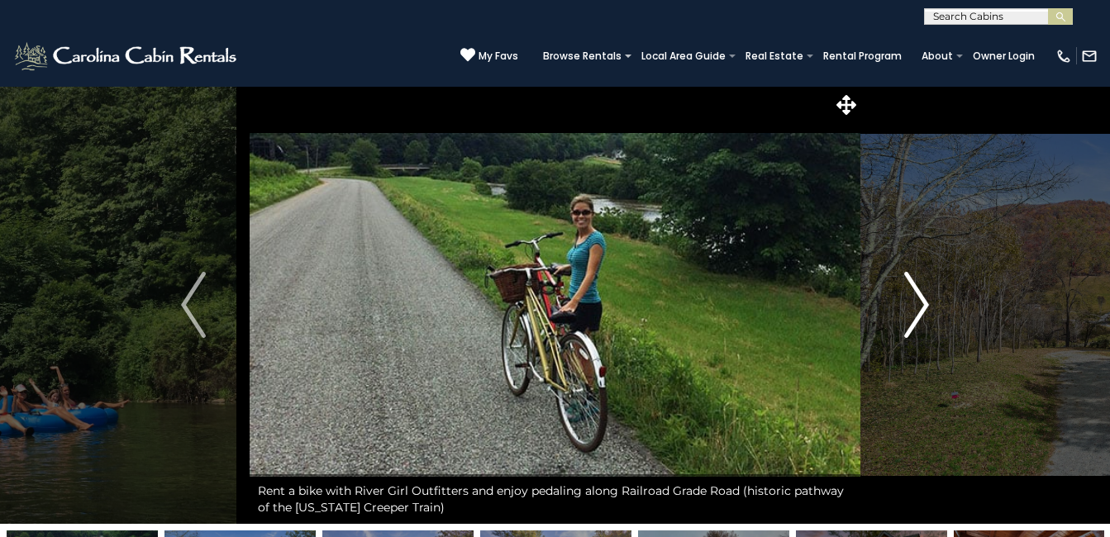
click at [924, 302] on img "Next" at bounding box center [916, 305] width 25 height 66
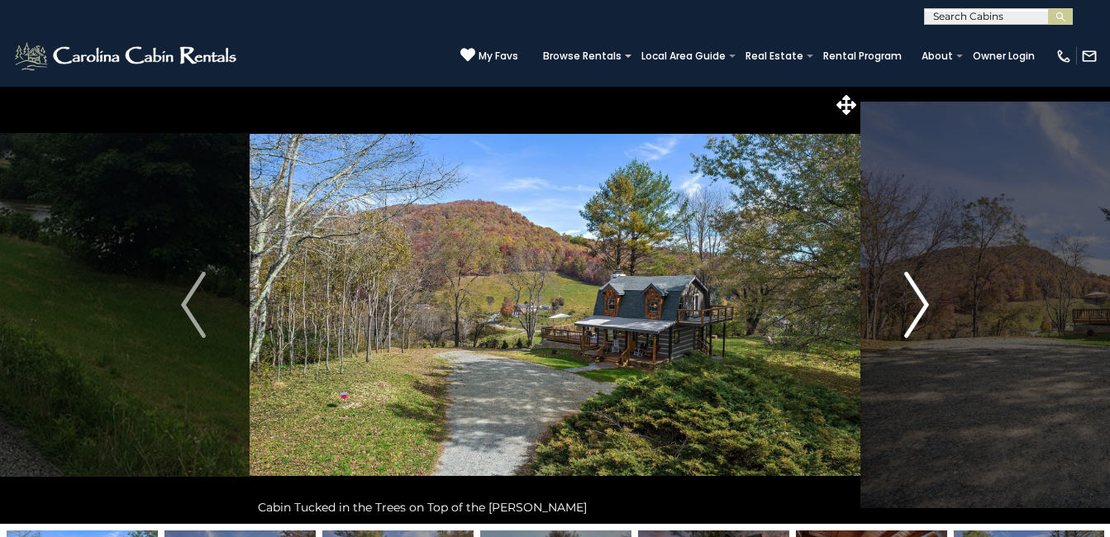
click at [924, 302] on img "Next" at bounding box center [916, 305] width 25 height 66
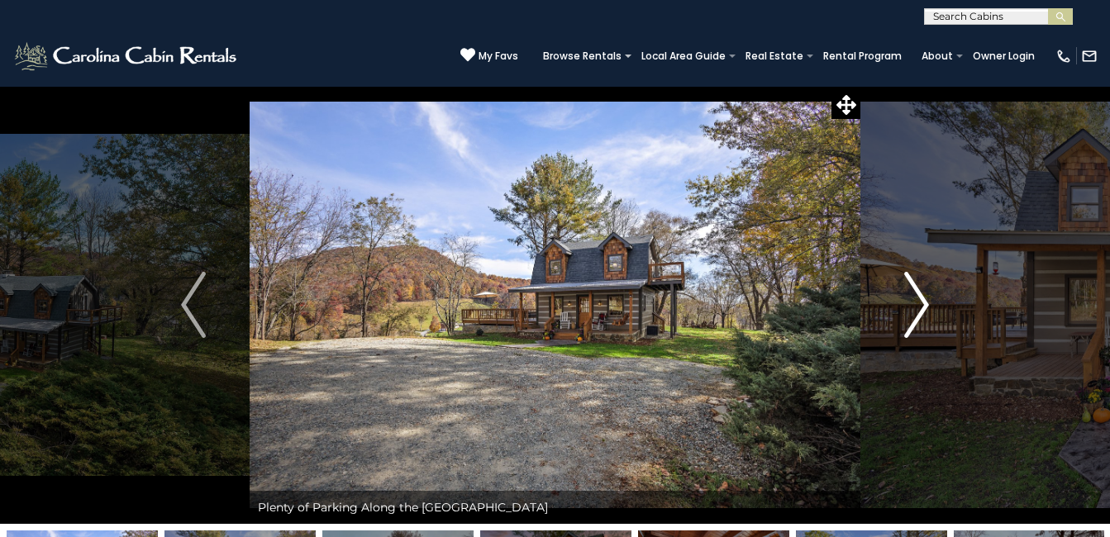
click at [924, 302] on img "Next" at bounding box center [916, 305] width 25 height 66
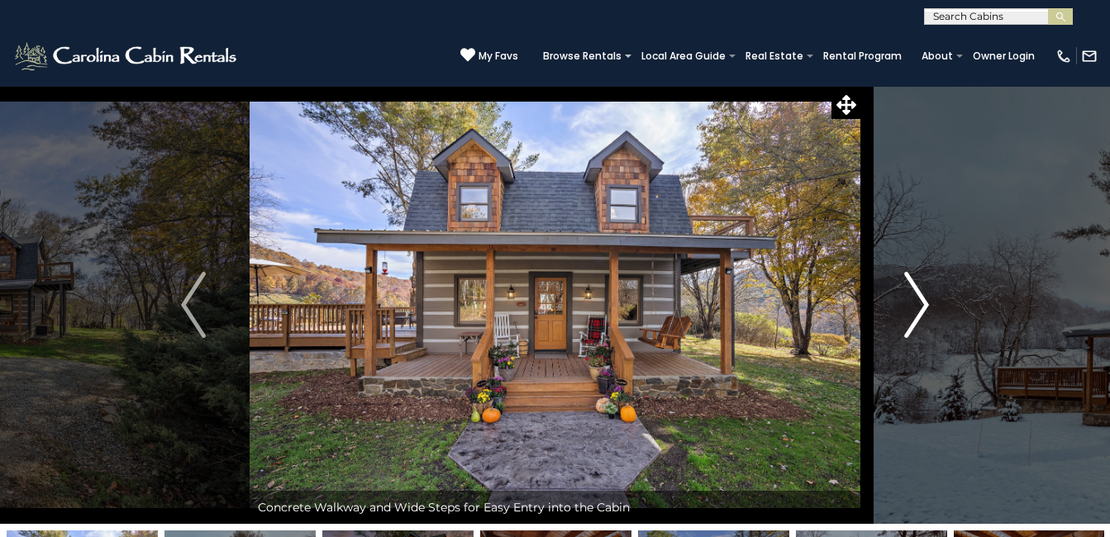
click at [924, 302] on img "Next" at bounding box center [916, 305] width 25 height 66
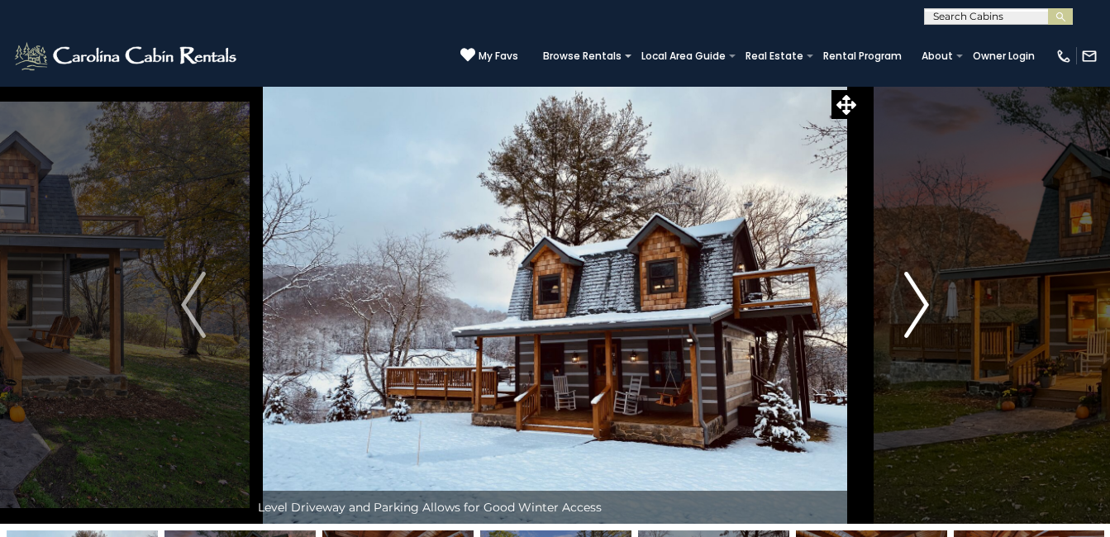
click at [924, 302] on img "Next" at bounding box center [916, 305] width 25 height 66
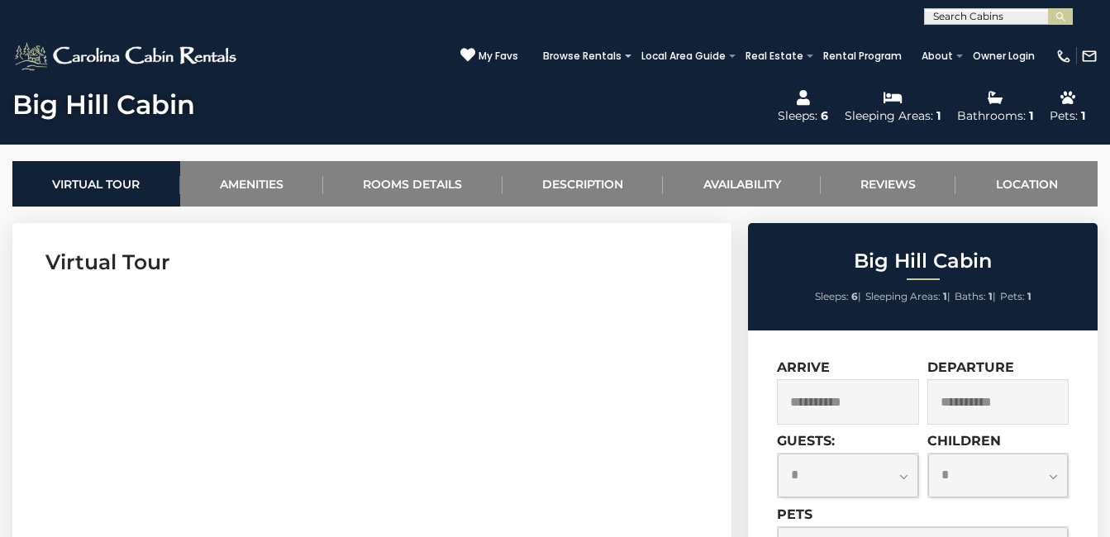
scroll to position [496, 0]
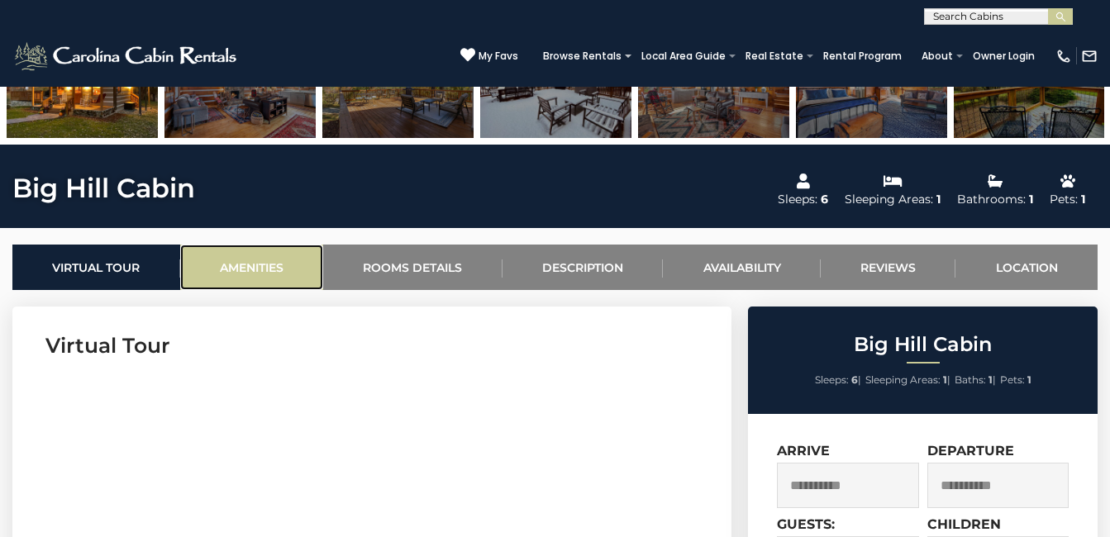
click at [246, 271] on link "Amenities" at bounding box center [252, 267] width 144 height 45
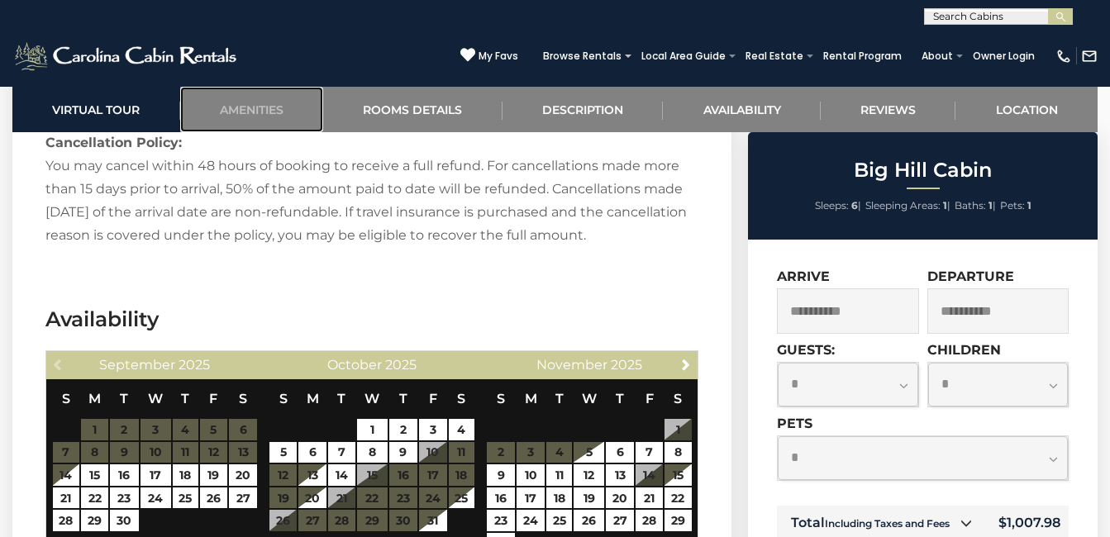
scroll to position [3000, 0]
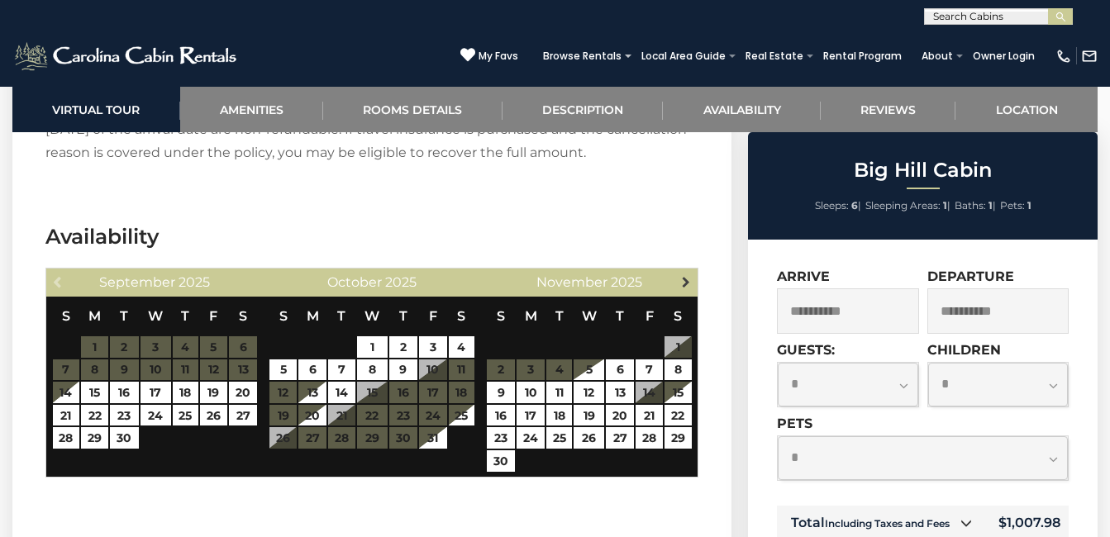
click at [690, 275] on span "Next" at bounding box center [685, 281] width 13 height 13
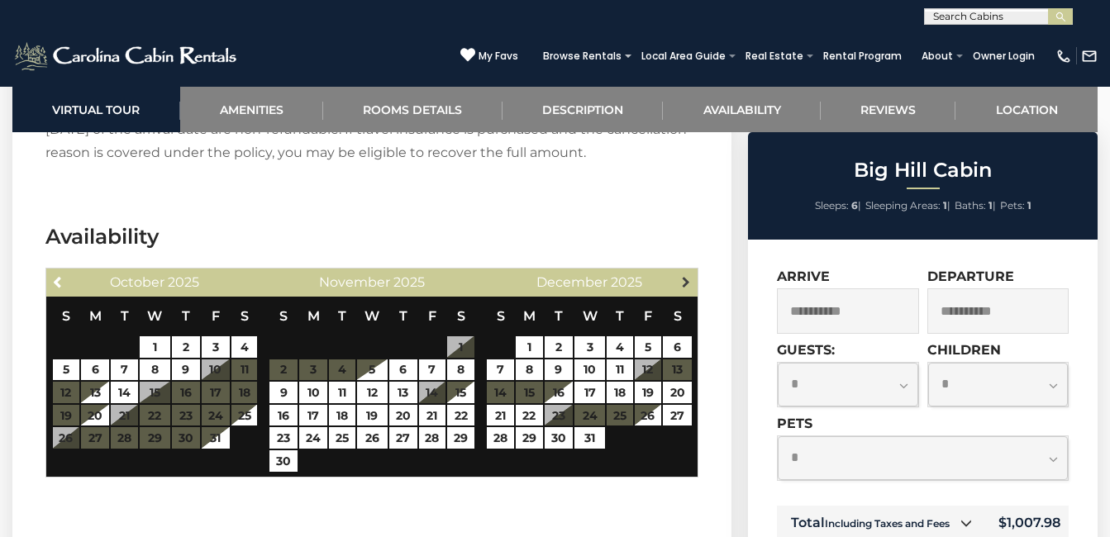
click at [690, 275] on span "Next" at bounding box center [685, 281] width 13 height 13
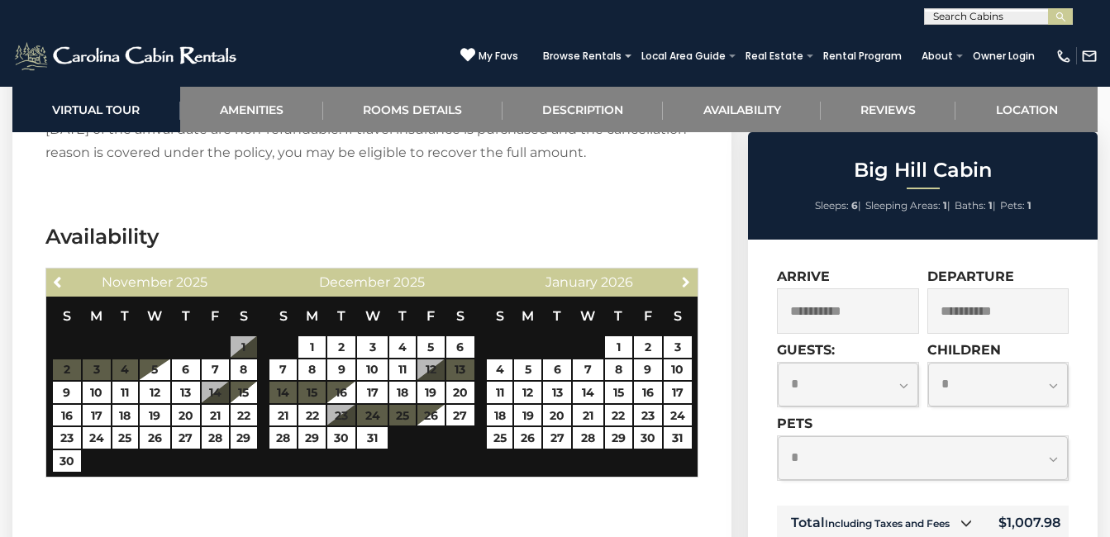
click at [690, 275] on span "Next" at bounding box center [685, 281] width 13 height 13
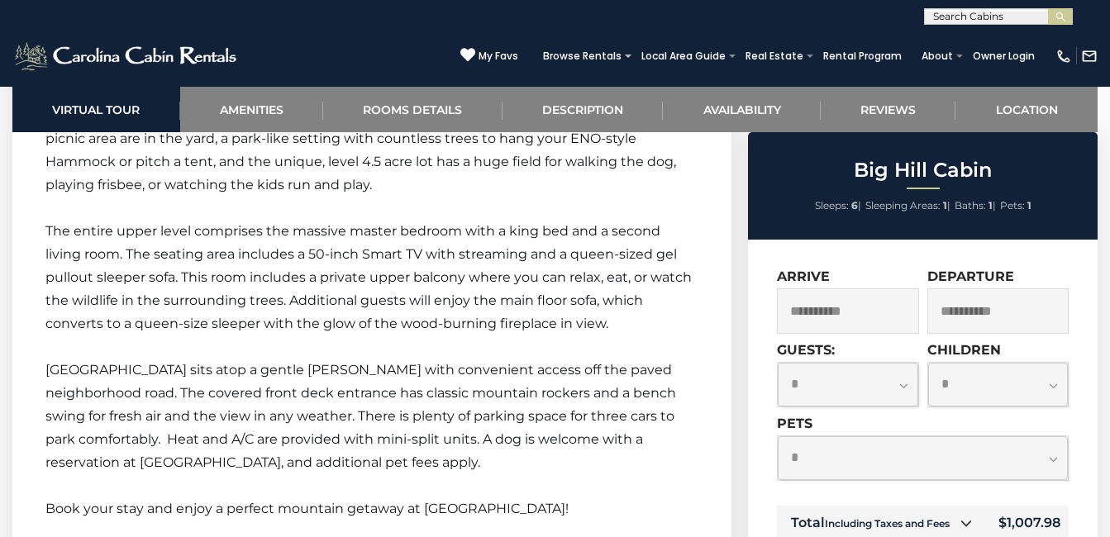
scroll to position [2421, 0]
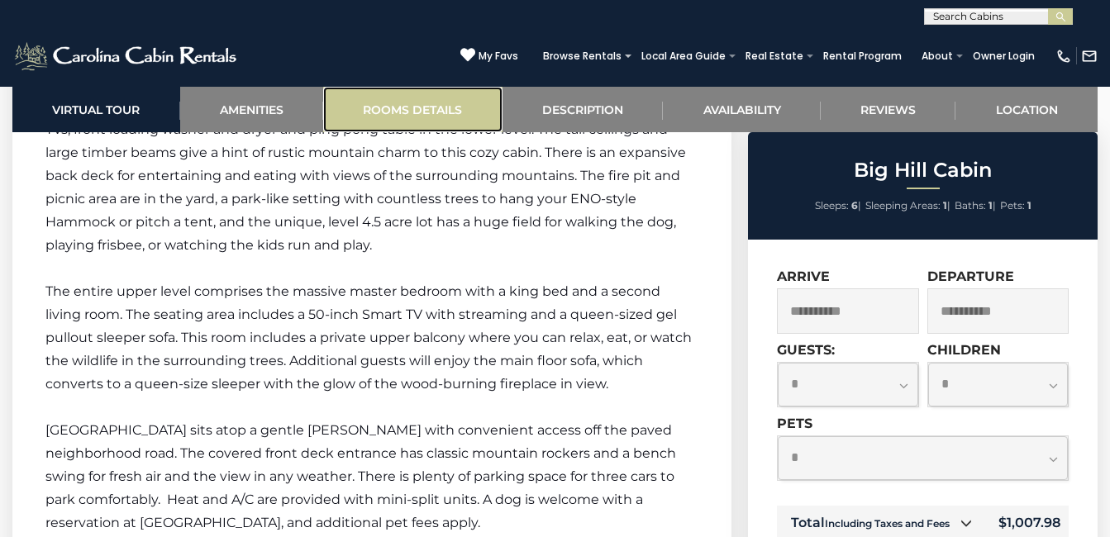
click at [414, 111] on link "Rooms Details" at bounding box center [412, 109] width 179 height 45
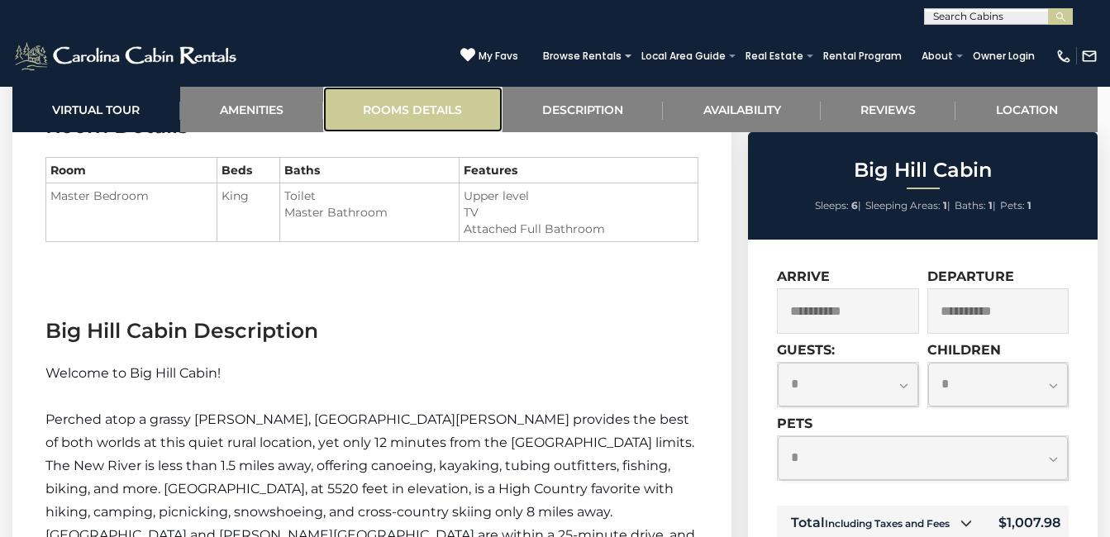
scroll to position [1839, 0]
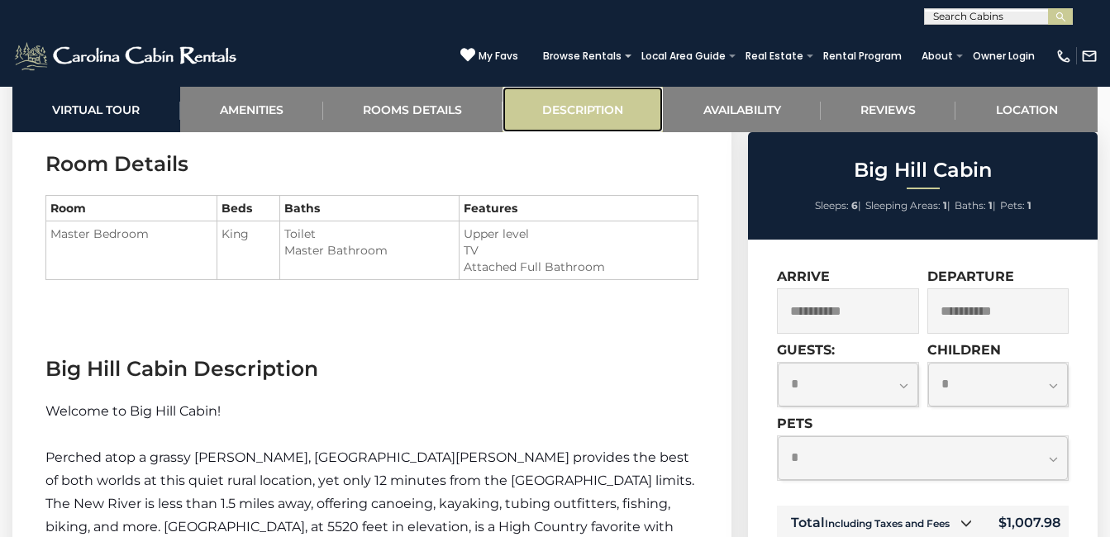
click at [564, 116] on link "Description" at bounding box center [582, 109] width 161 height 45
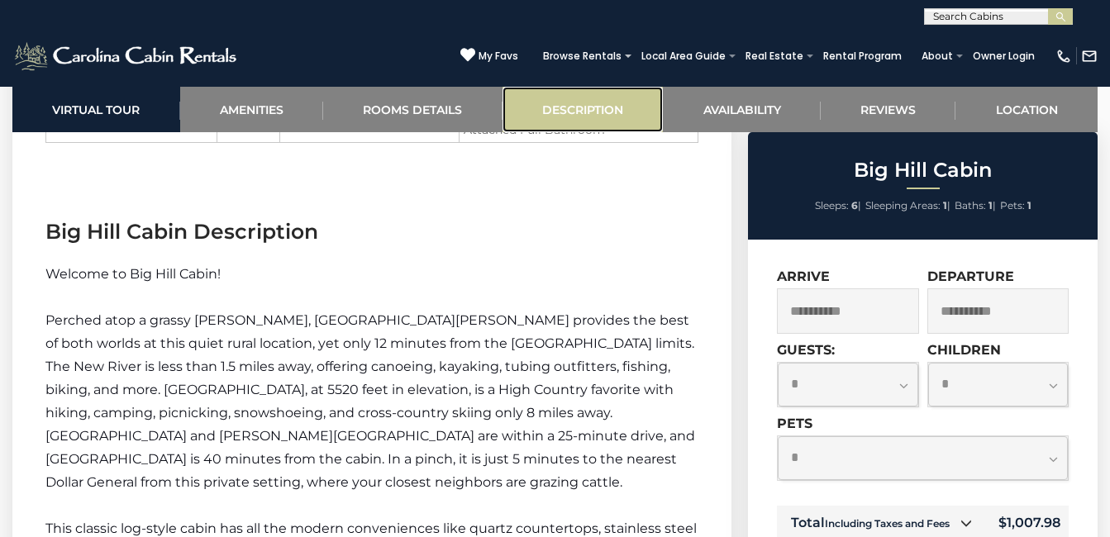
scroll to position [2044, 0]
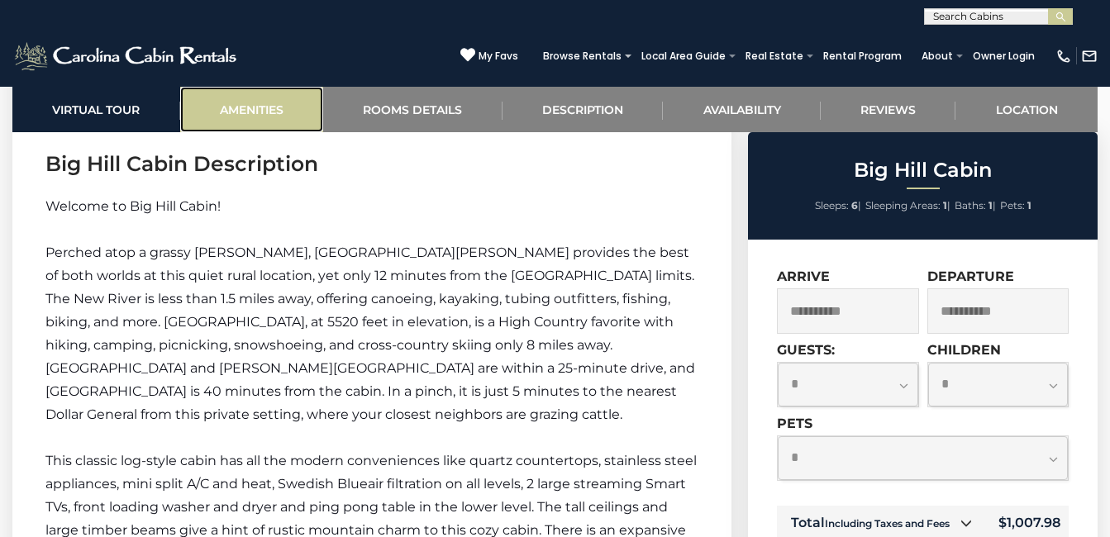
click at [280, 116] on link "Amenities" at bounding box center [252, 109] width 144 height 45
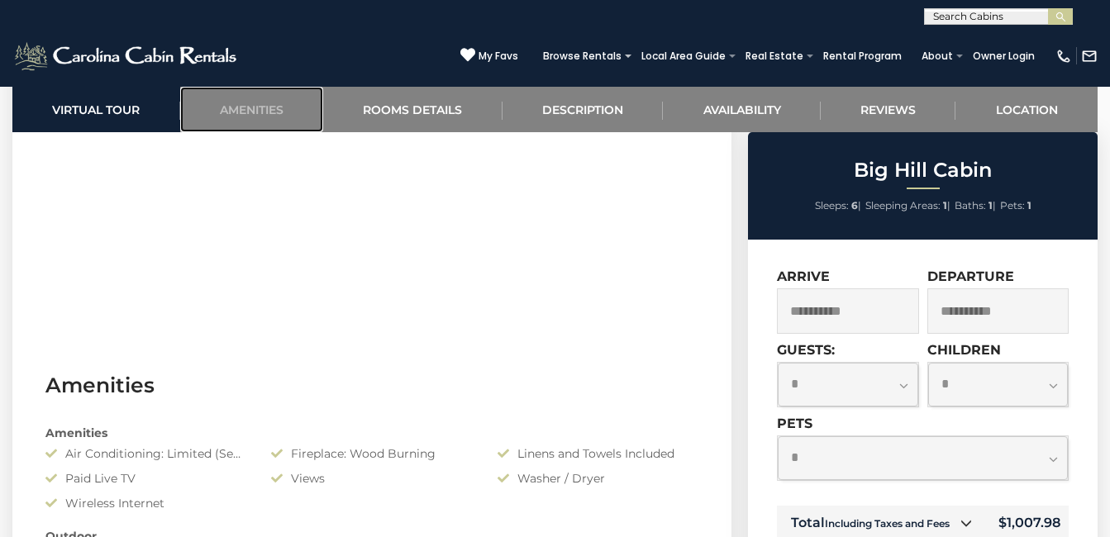
scroll to position [934, 0]
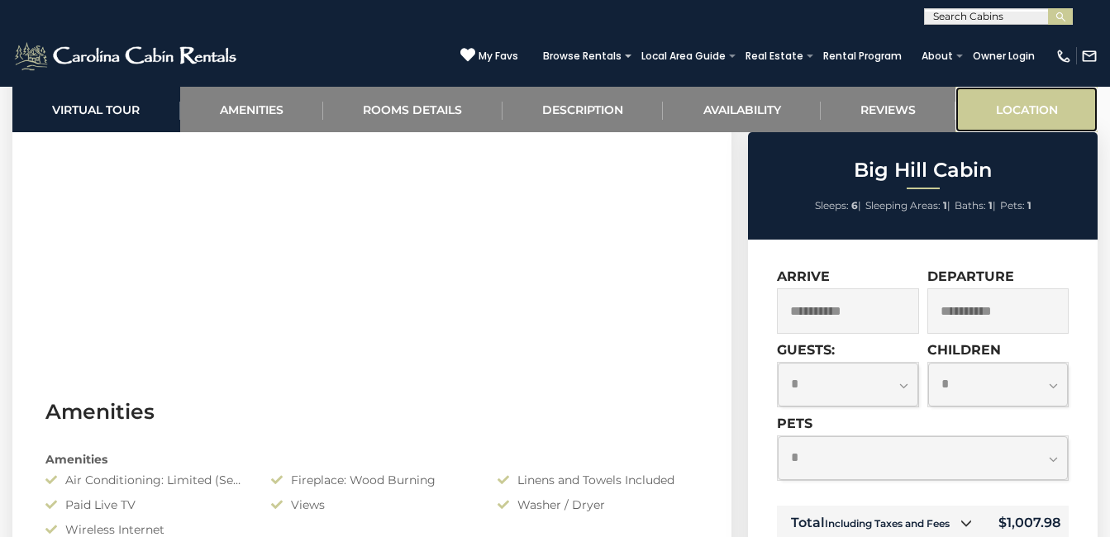
click at [1024, 107] on link "Location" at bounding box center [1026, 109] width 142 height 45
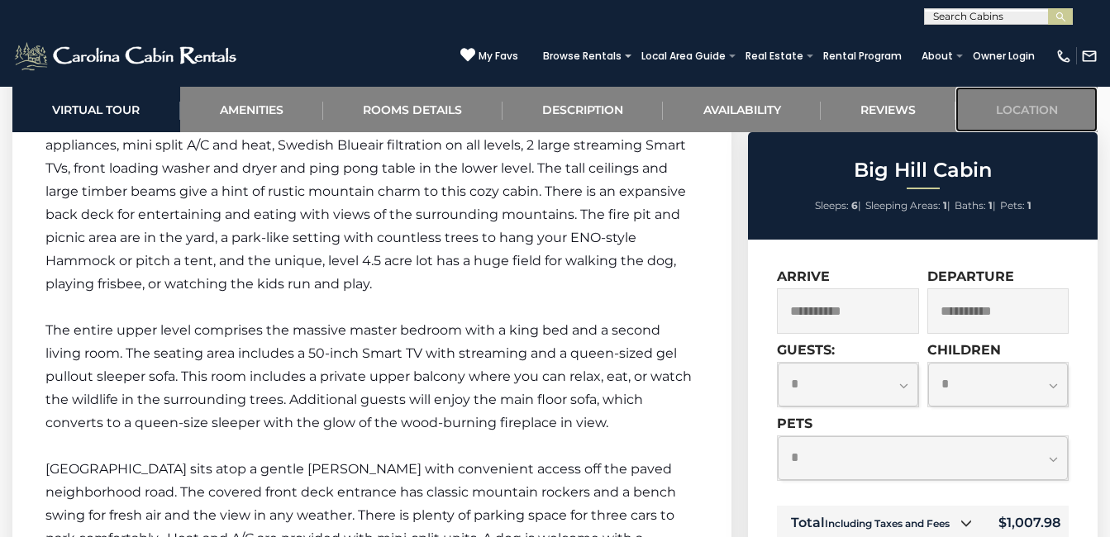
scroll to position [2217, 0]
